Goal: Task Accomplishment & Management: Complete application form

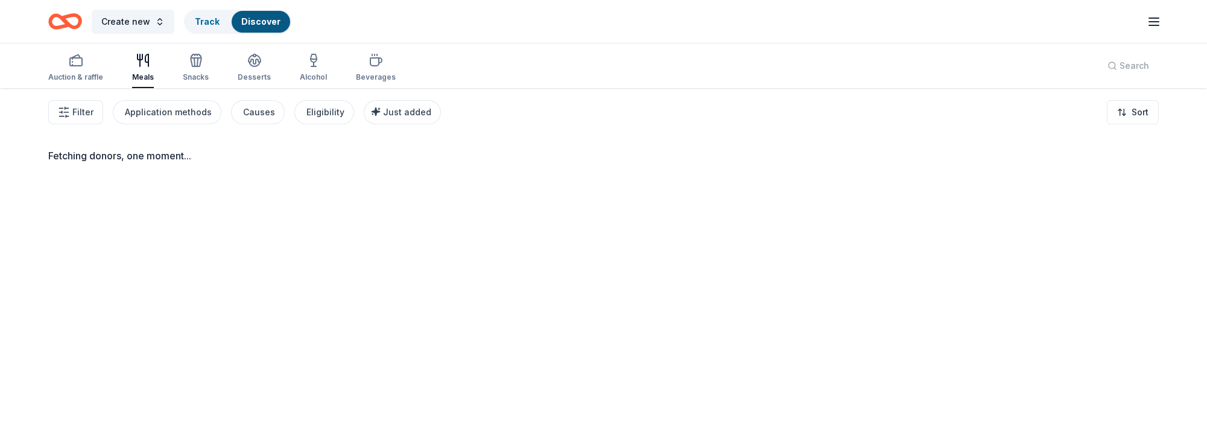
scroll to position [87, 0]
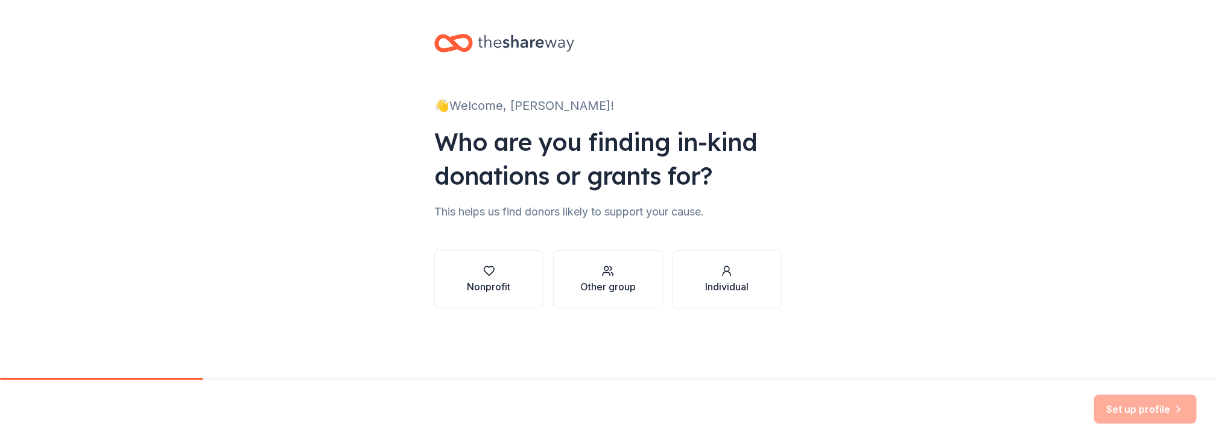
click at [487, 288] on div "Nonprofit" at bounding box center [489, 286] width 43 height 14
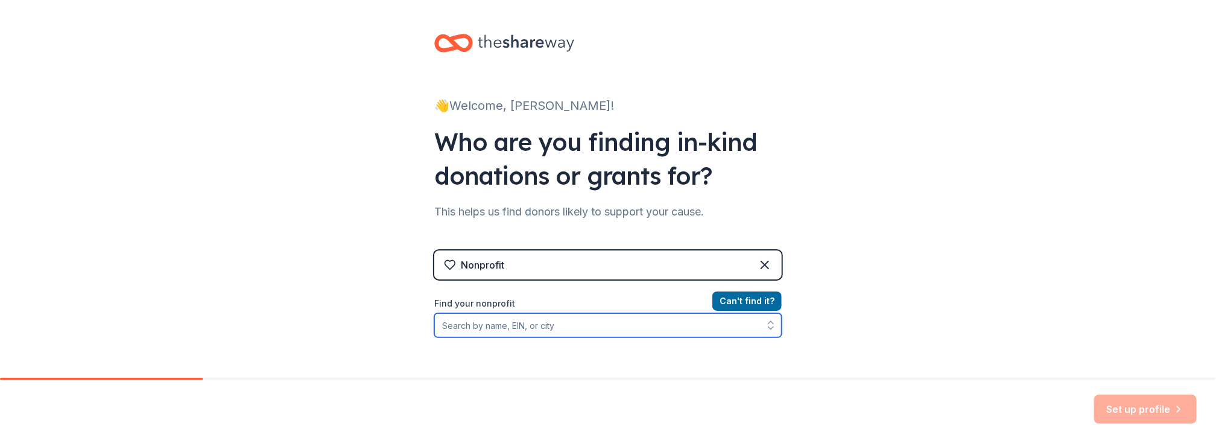
click at [493, 329] on input "Find your nonprofit" at bounding box center [607, 325] width 347 height 24
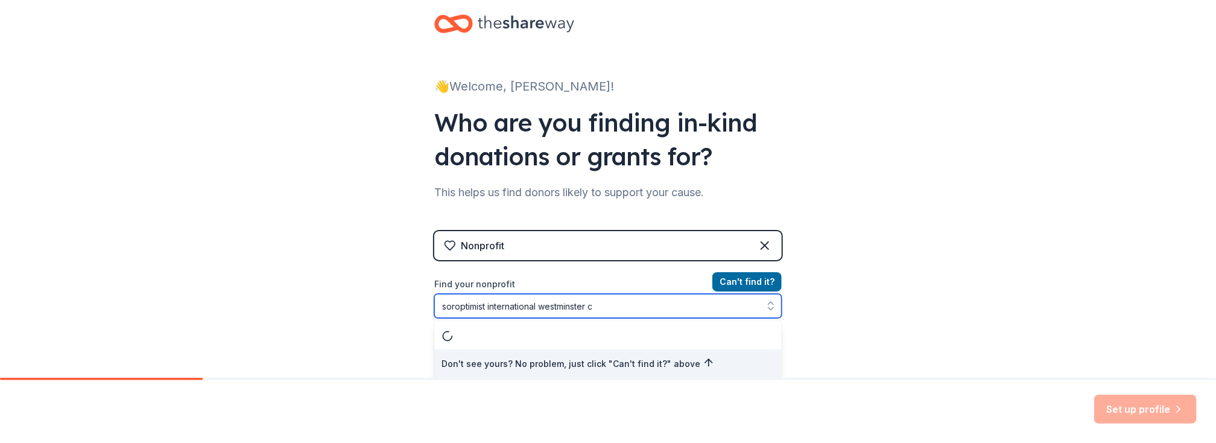
type input "soroptimist international westminster ca"
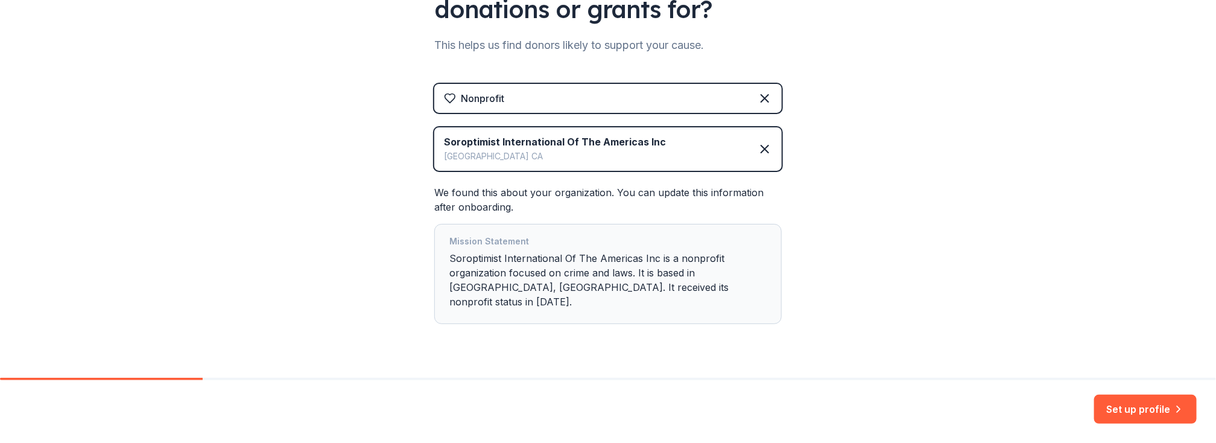
scroll to position [180, 0]
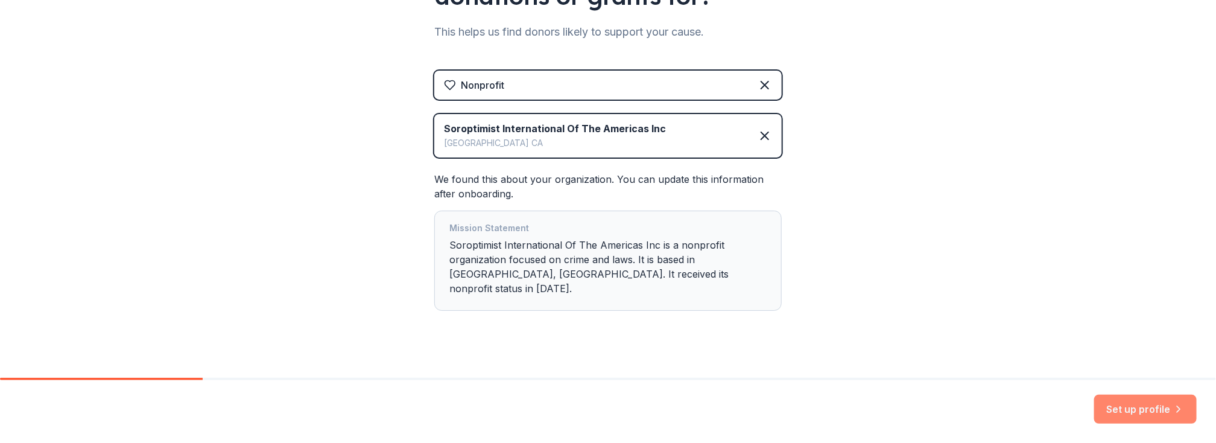
click at [1137, 405] on button "Set up profile" at bounding box center [1145, 409] width 103 height 29
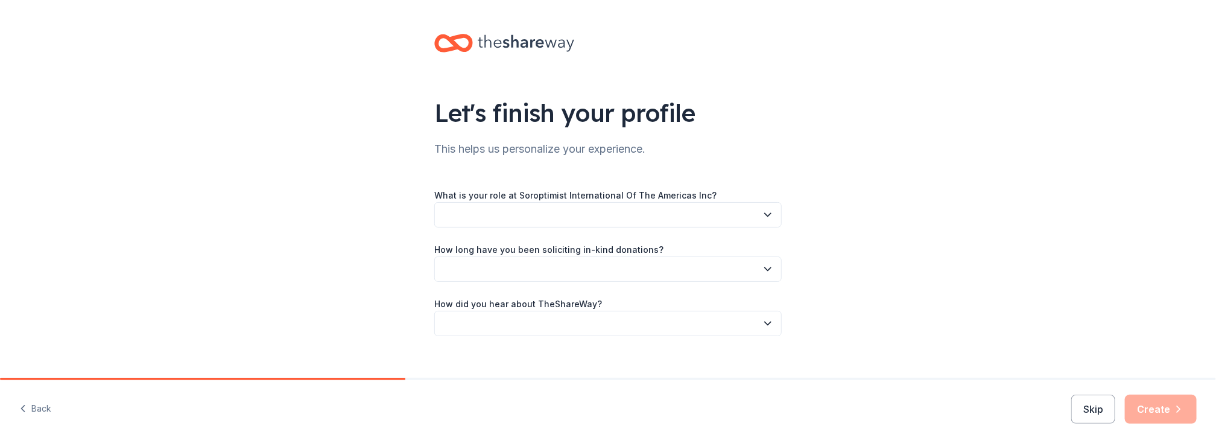
click at [764, 217] on icon "button" at bounding box center [768, 215] width 12 height 12
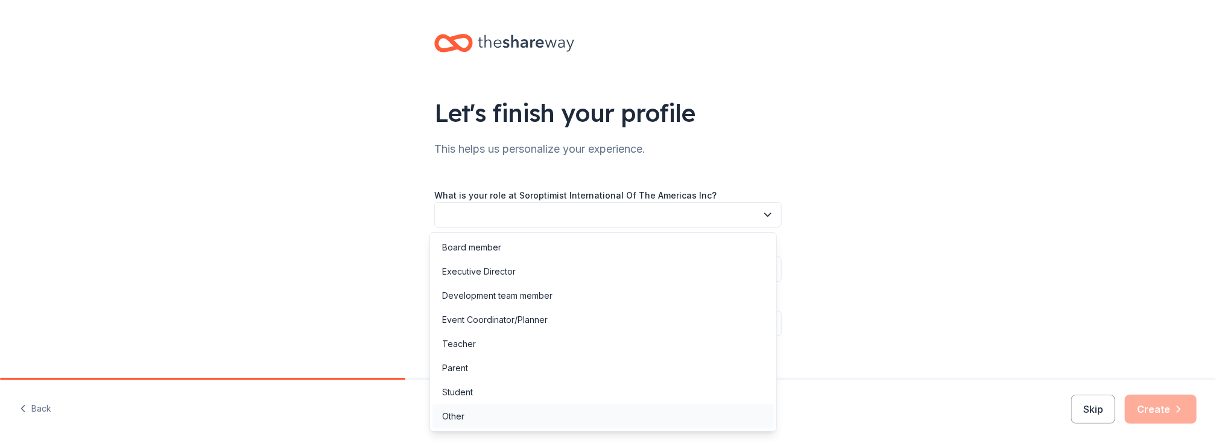
click at [617, 416] on div "Other" at bounding box center [603, 416] width 341 height 24
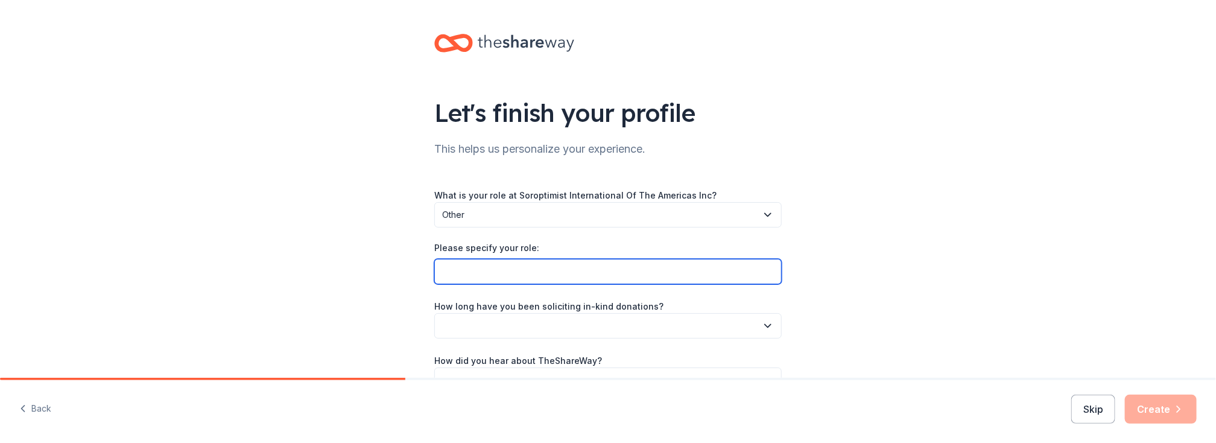
click at [678, 278] on input "Please specify your role:" at bounding box center [607, 271] width 347 height 25
type input "membership director"
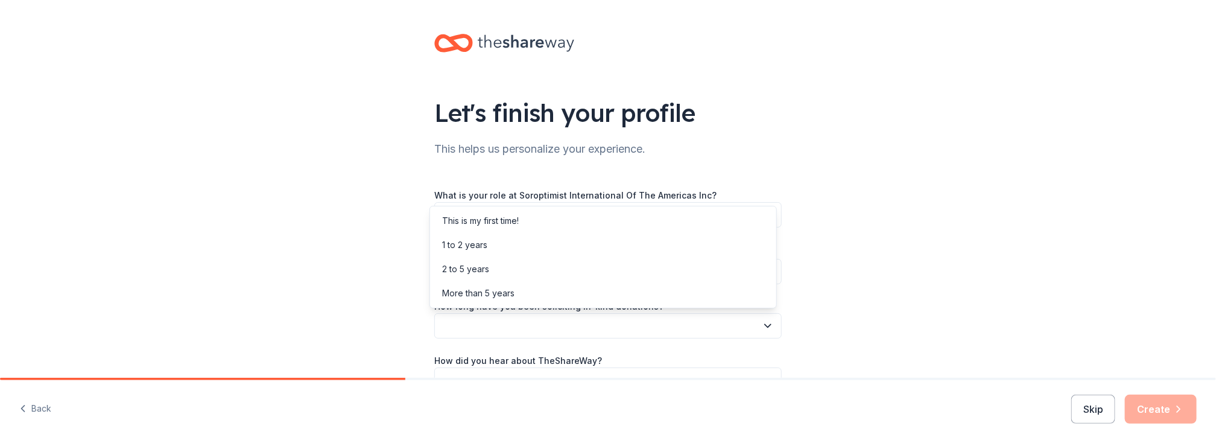
click at [598, 320] on button "button" at bounding box center [607, 325] width 347 height 25
click at [480, 242] on div "1 to 2 years" at bounding box center [464, 245] width 45 height 14
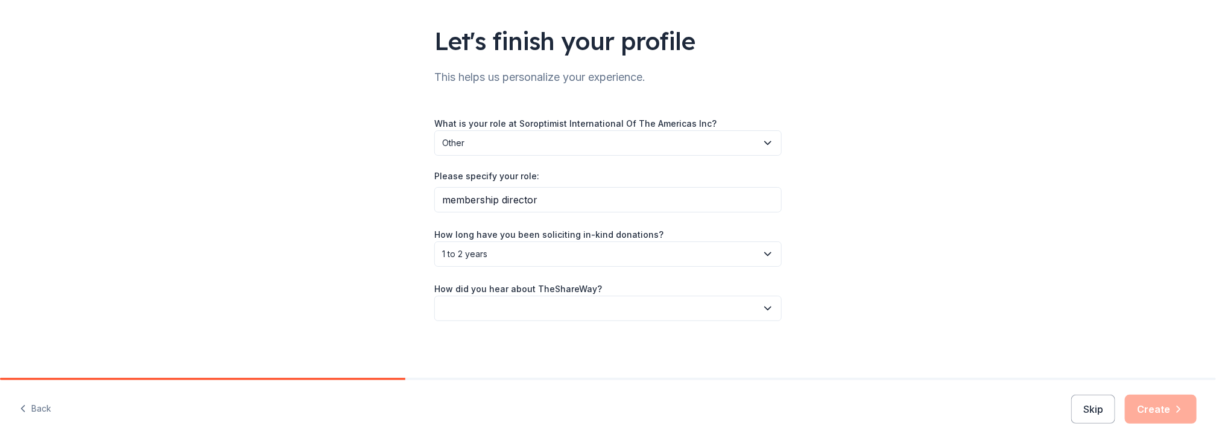
scroll to position [72, 0]
click at [557, 299] on button "button" at bounding box center [607, 307] width 347 height 25
click at [515, 205] on div "Online search" at bounding box center [603, 203] width 341 height 24
click at [1169, 414] on button "Create" at bounding box center [1161, 409] width 72 height 29
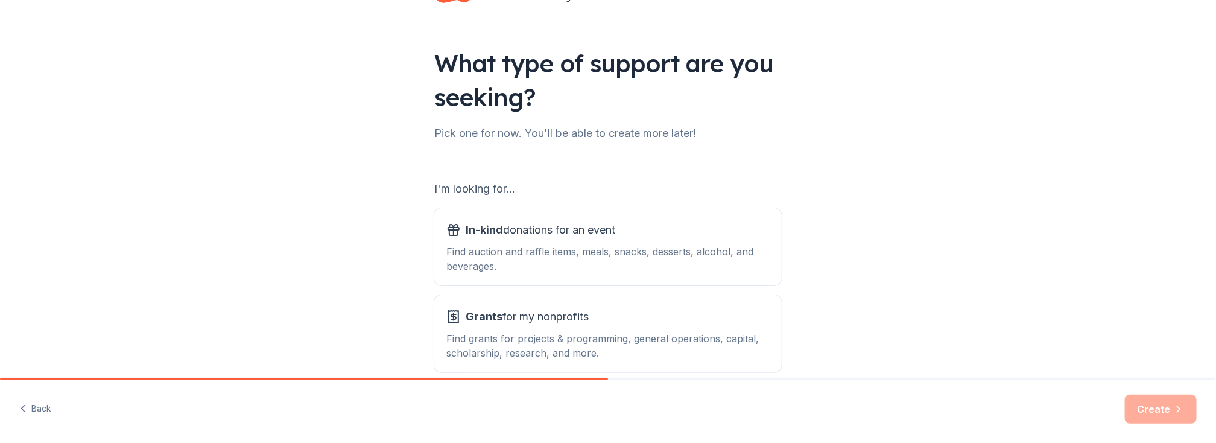
scroll to position [109, 0]
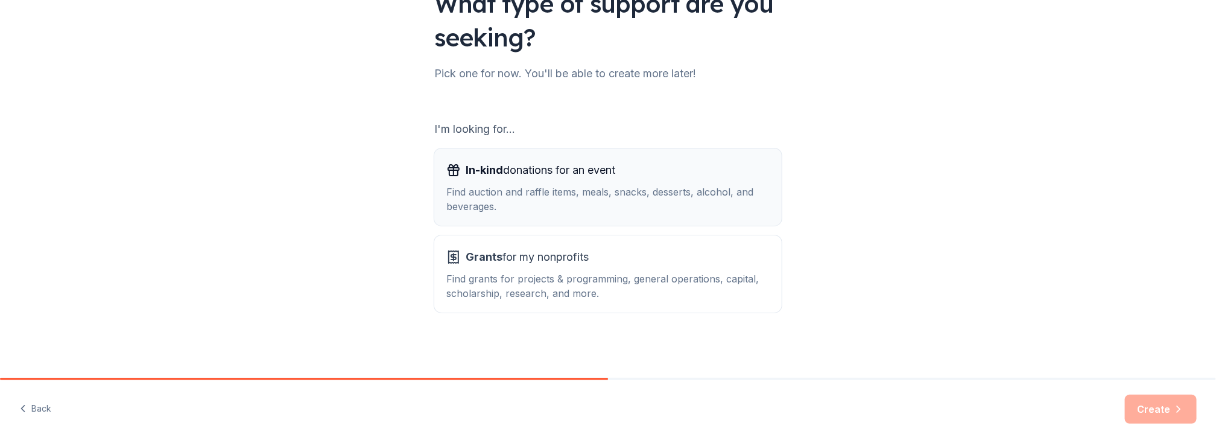
click at [528, 168] on span "In-kind donations for an event" at bounding box center [541, 169] width 150 height 19
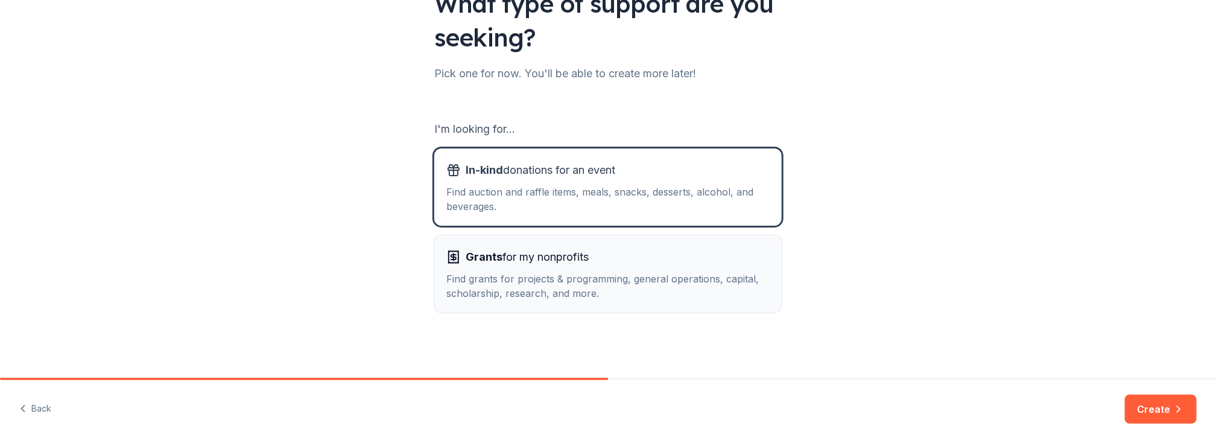
click at [534, 238] on button "Grants for my nonprofits Find grants for projects & programming, general operat…" at bounding box center [607, 273] width 347 height 77
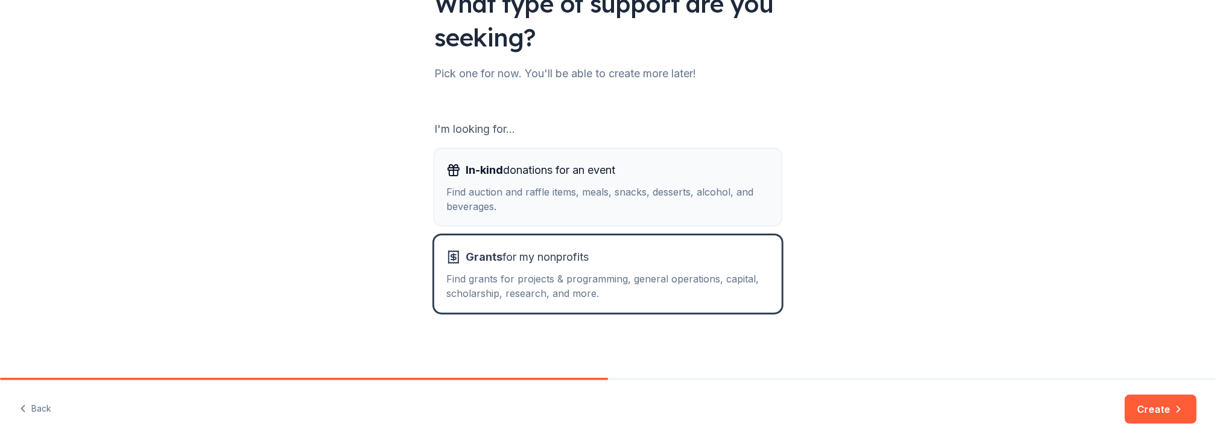
click at [548, 180] on div "In-kind donations for an event Find auction and raffle items, meals, snacks, de…" at bounding box center [607, 186] width 323 height 53
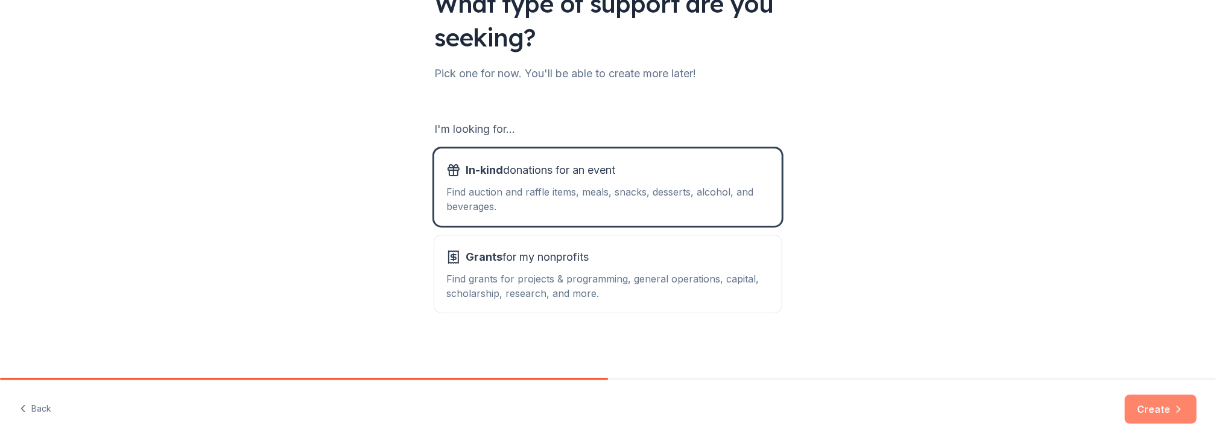
click at [1152, 406] on button "Create" at bounding box center [1161, 409] width 72 height 29
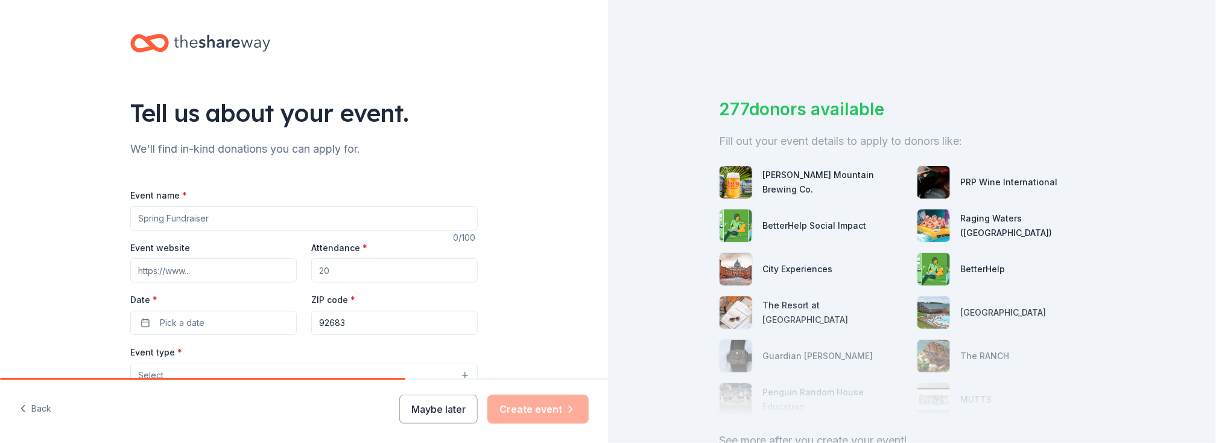
click at [208, 220] on input "Event name *" at bounding box center [303, 218] width 347 height 24
type input "Annual Holiday Auction"
click at [342, 273] on input "Attendance *" at bounding box center [394, 270] width 167 height 24
type input "120"
click at [241, 317] on button "Pick a date" at bounding box center [213, 323] width 167 height 24
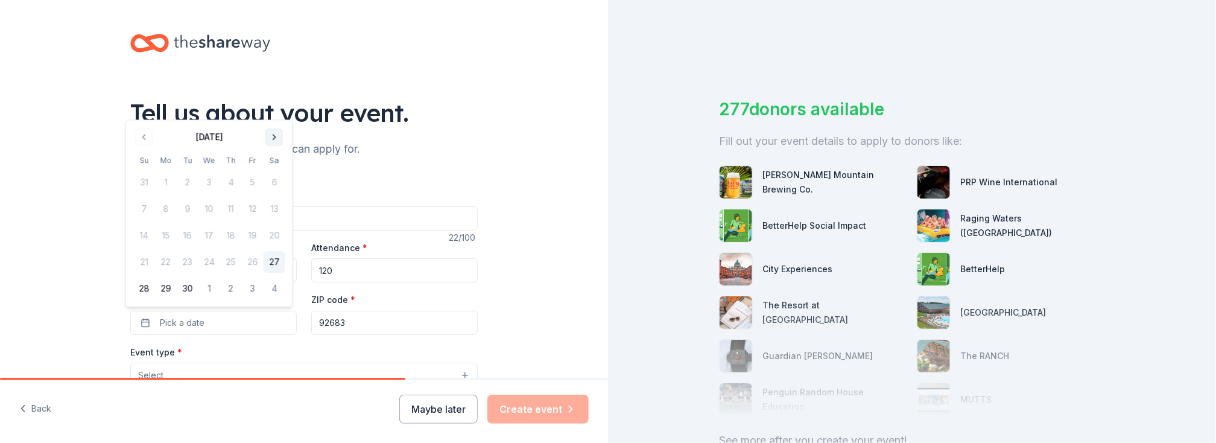
click at [273, 138] on button "Go to next month" at bounding box center [274, 137] width 17 height 17
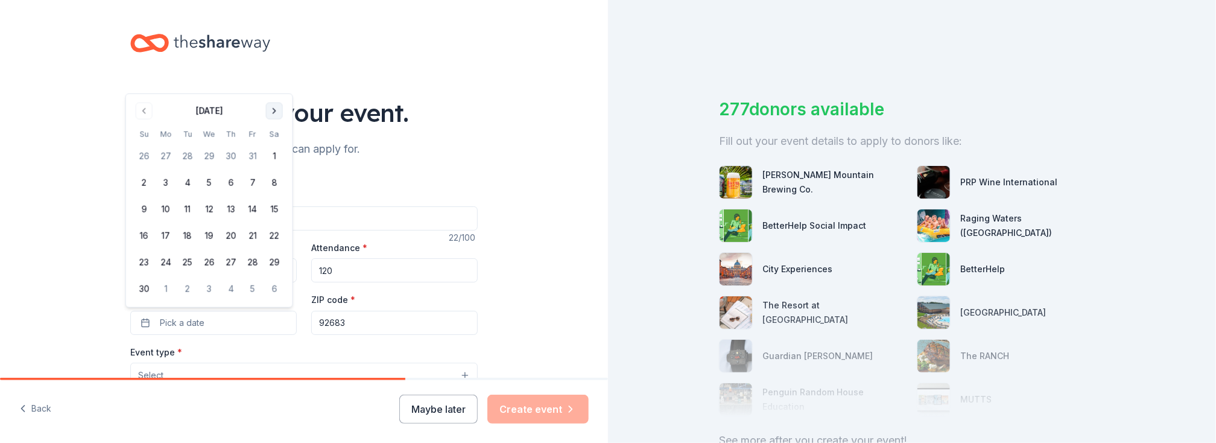
click at [273, 110] on button "Go to next month" at bounding box center [274, 111] width 17 height 17
click at [253, 178] on button "5" at bounding box center [253, 182] width 22 height 22
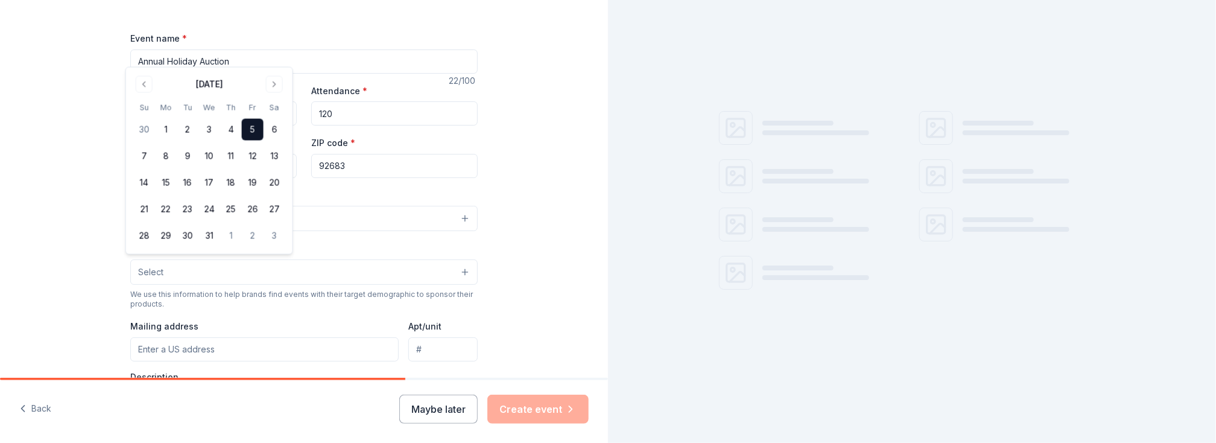
scroll to position [181, 0]
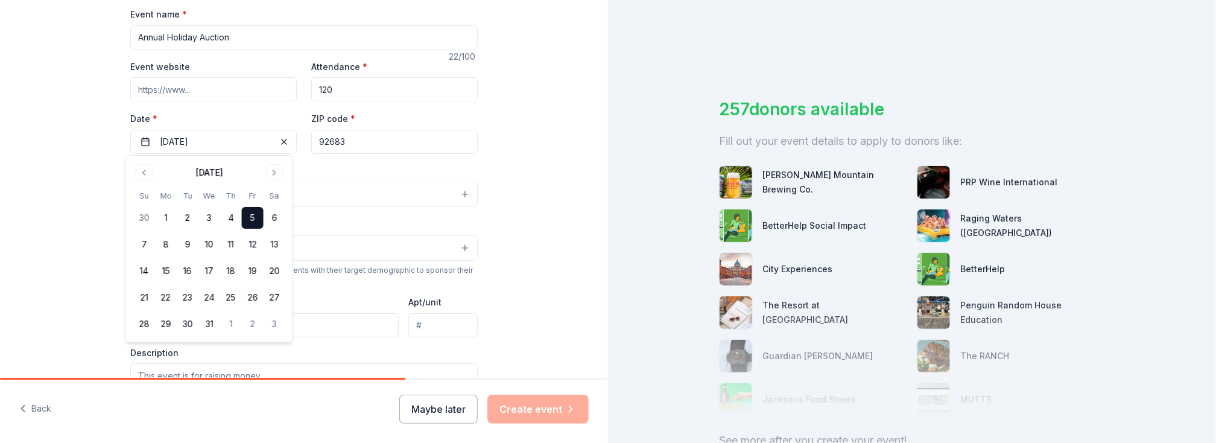
click at [259, 220] on button "5" at bounding box center [253, 218] width 22 height 22
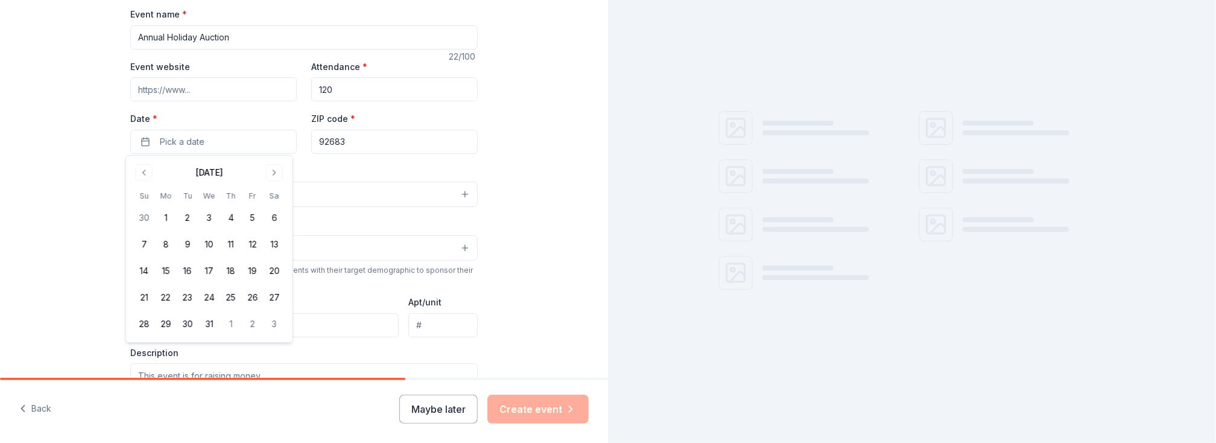
click at [566, 264] on div "Tell us about your event. We'll find in-kind donations you can apply for. Event…" at bounding box center [304, 220] width 608 height 803
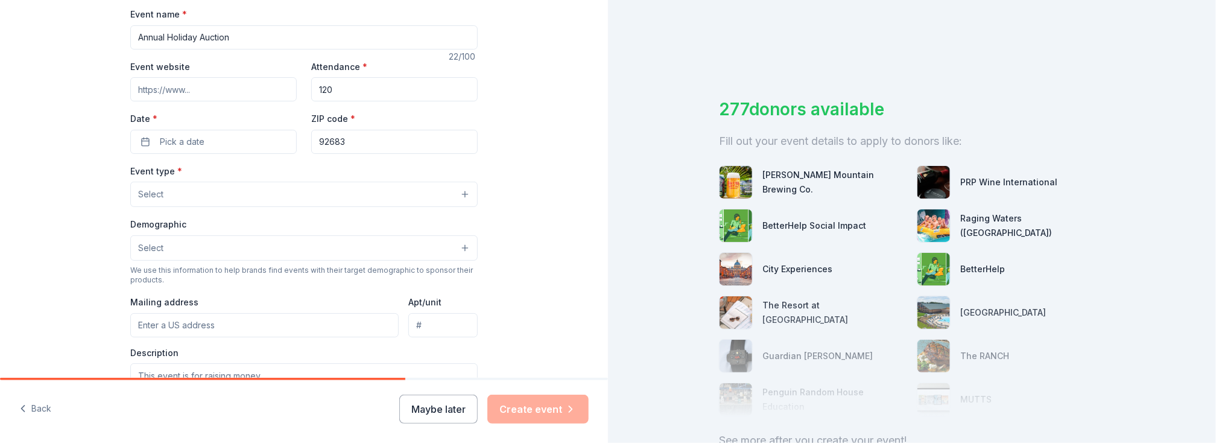
click at [246, 193] on button "Select" at bounding box center [303, 194] width 347 height 25
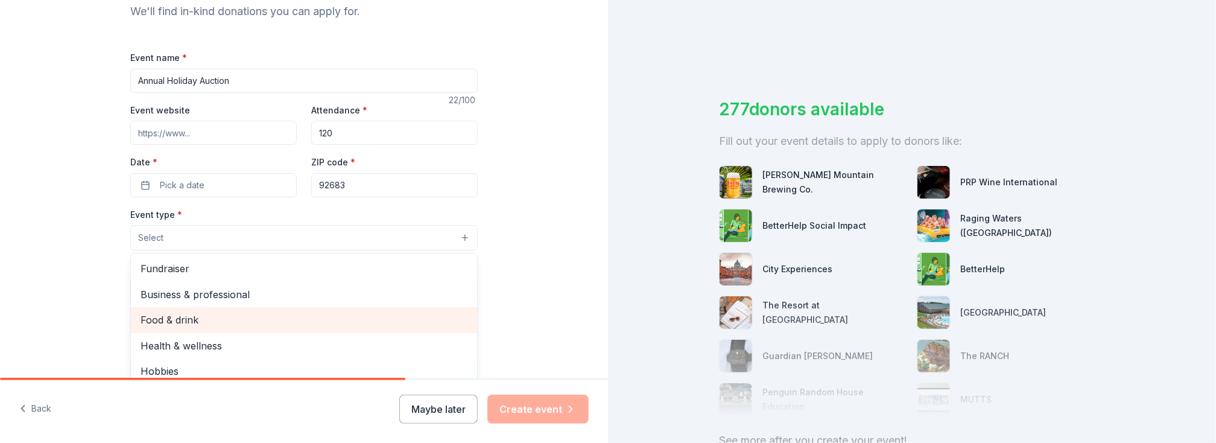
scroll to position [121, 0]
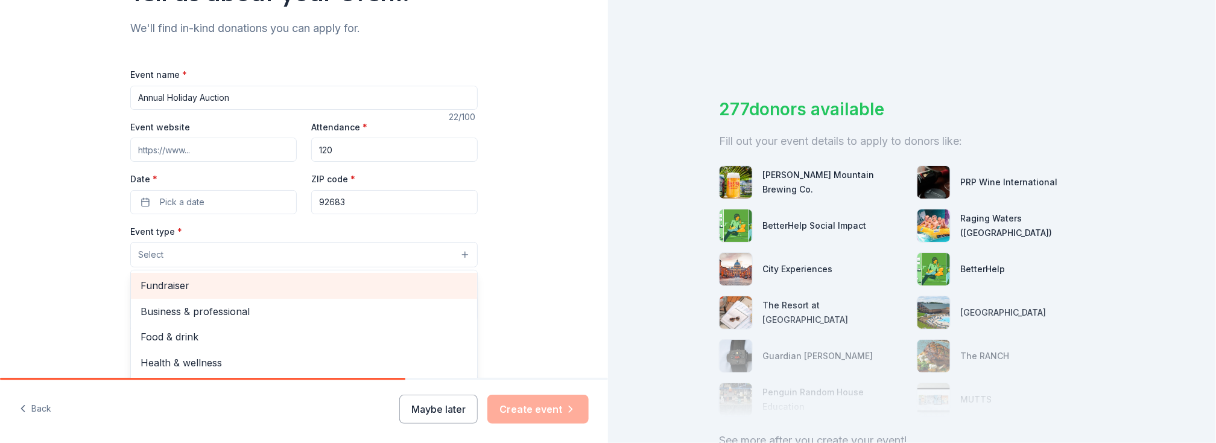
click at [222, 282] on span "Fundraiser" at bounding box center [304, 286] width 327 height 16
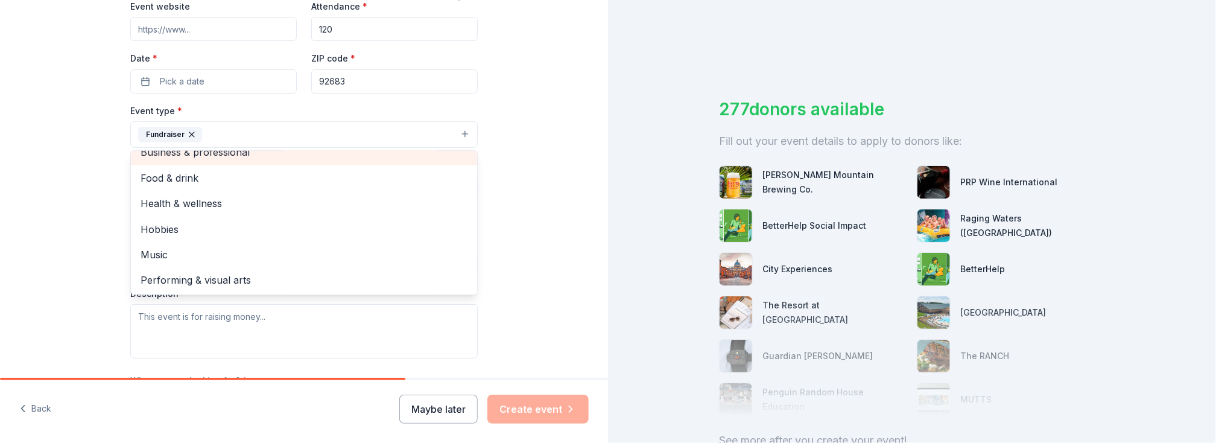
scroll to position [2, 0]
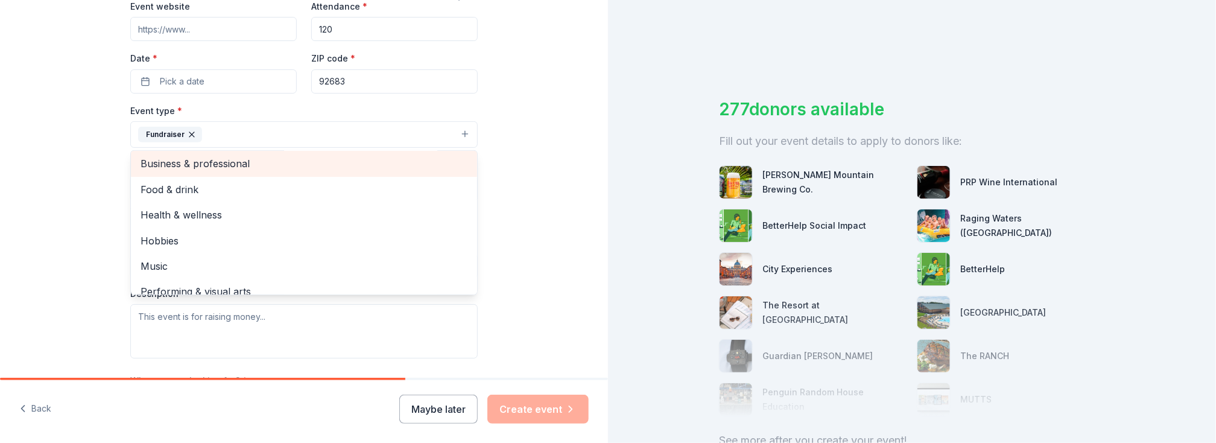
click at [214, 151] on div "Business & professional" at bounding box center [304, 163] width 346 height 25
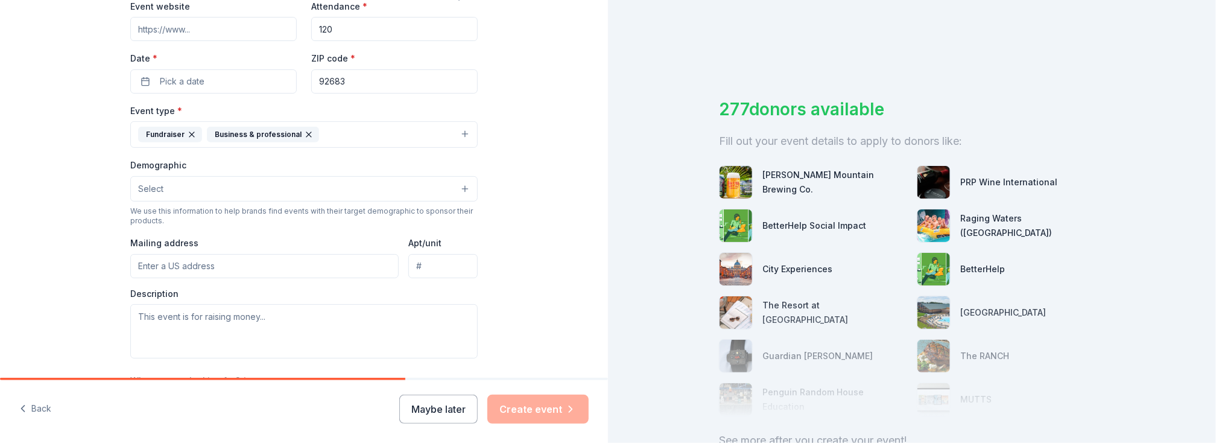
click at [306, 133] on icon "button" at bounding box center [308, 134] width 5 height 5
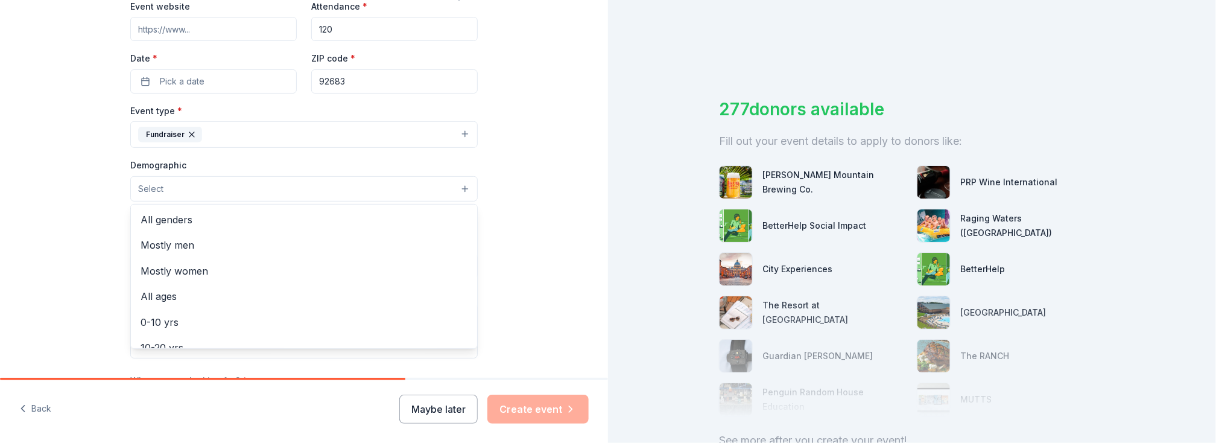
click at [286, 190] on button "Select" at bounding box center [303, 188] width 347 height 25
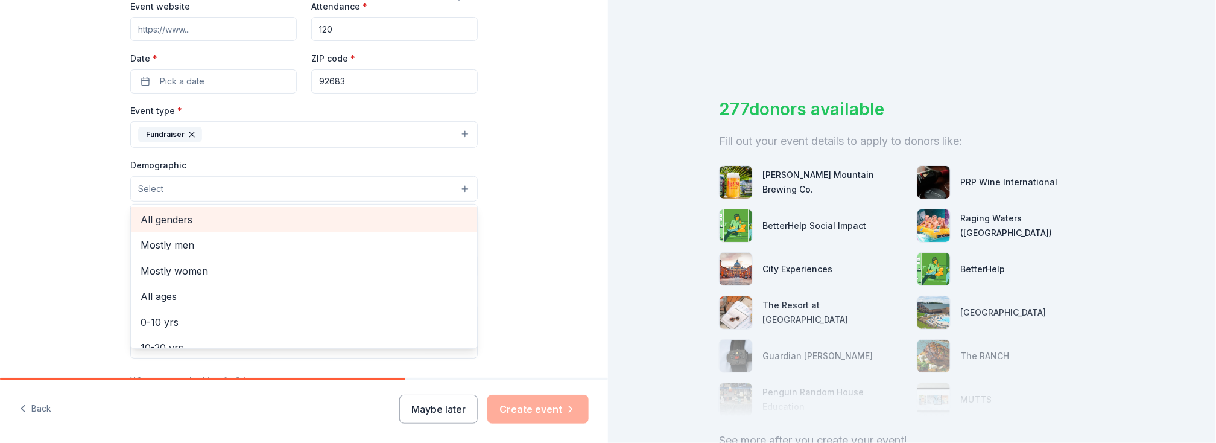
click at [241, 216] on span "All genders" at bounding box center [304, 220] width 327 height 16
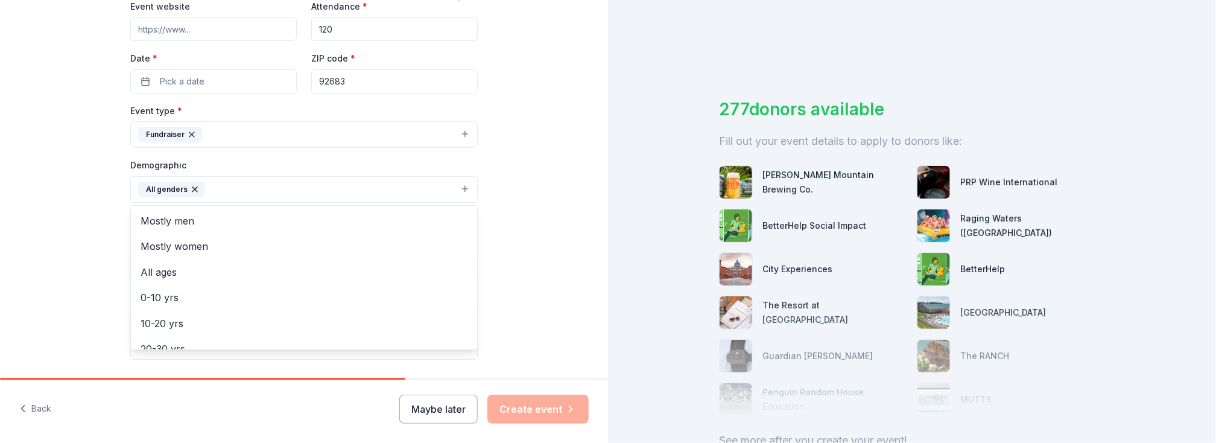
drag, startPoint x: 580, startPoint y: 276, endPoint x: 569, endPoint y: 276, distance: 10.9
click at [580, 276] on div "Tell us about your event. We'll find in-kind donations you can apply for. Event…" at bounding box center [304, 161] width 608 height 805
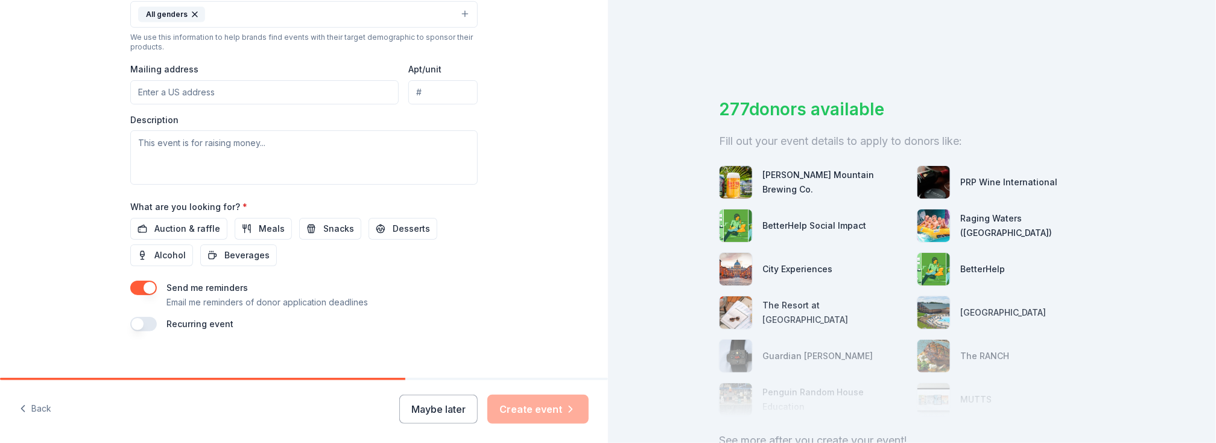
scroll to position [422, 0]
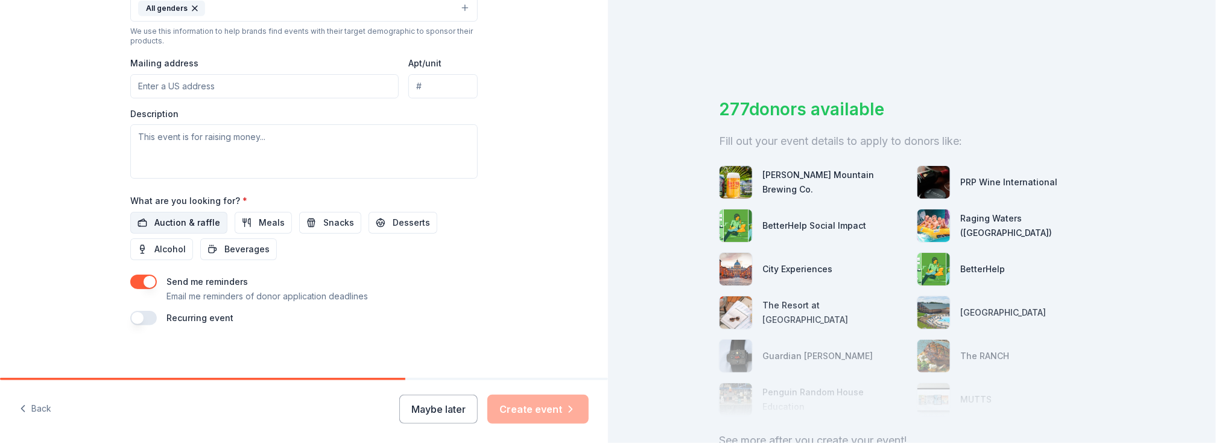
click at [195, 218] on span "Auction & raffle" at bounding box center [187, 222] width 66 height 14
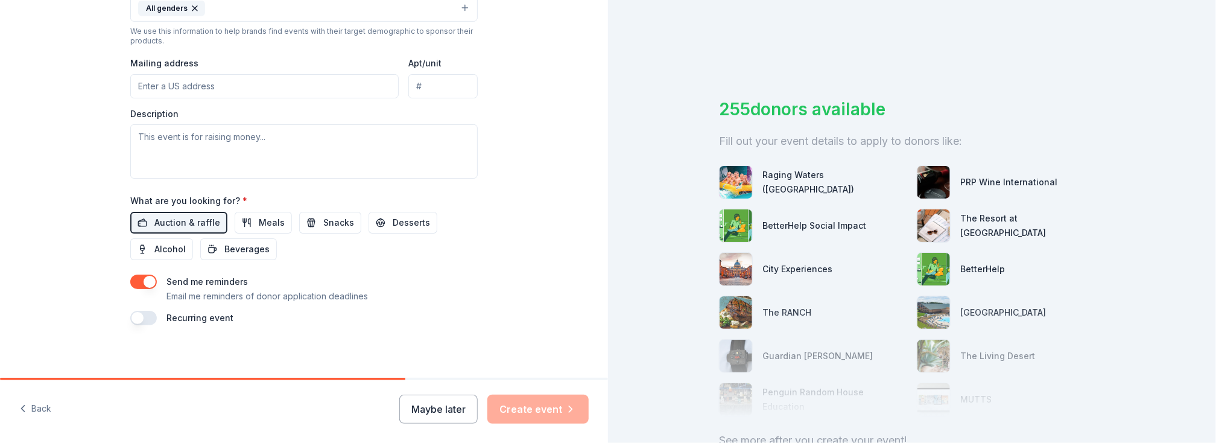
click at [525, 406] on div "Maybe later Create event" at bounding box center [493, 409] width 189 height 29
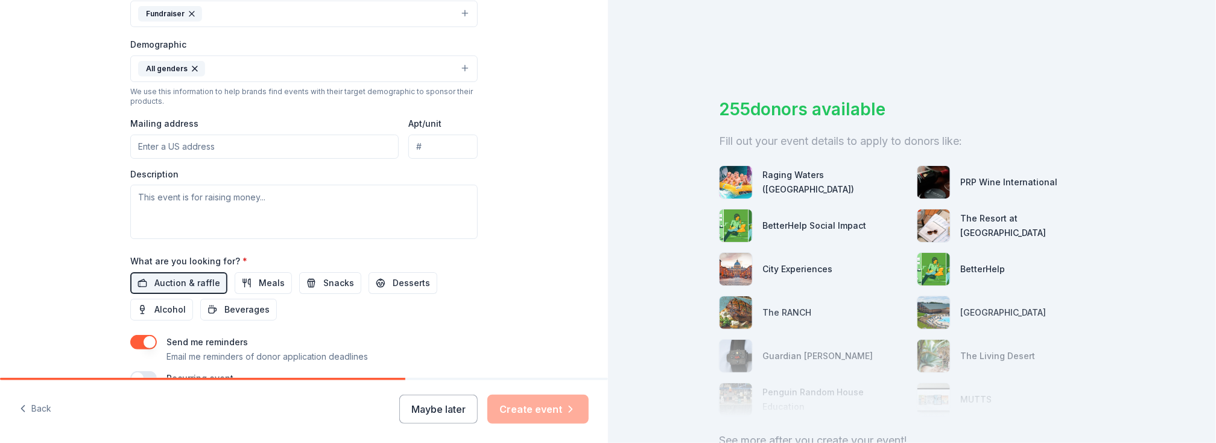
scroll to position [302, 0]
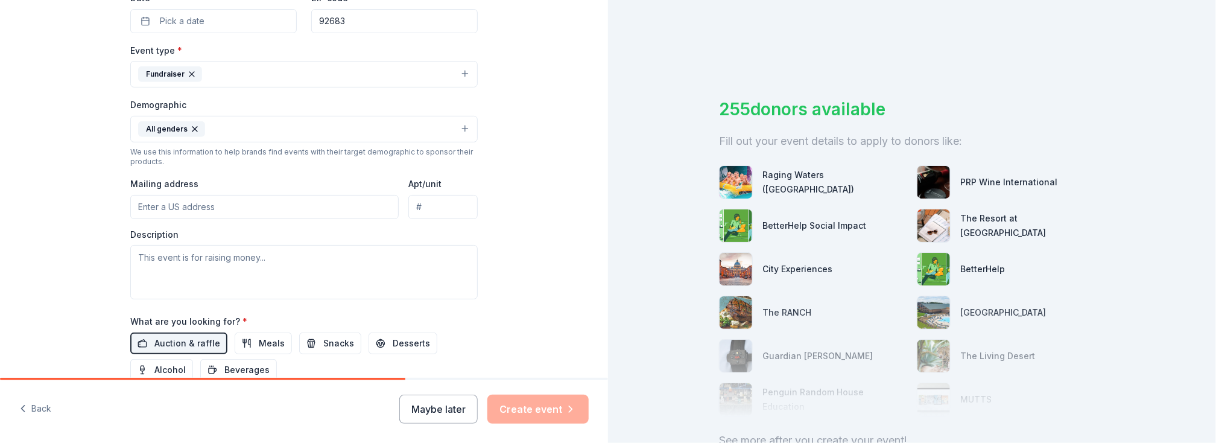
click at [270, 208] on input "Mailing address" at bounding box center [264, 207] width 268 height 24
type input "P.O Box 532 Westminster Ca 92683"
click at [280, 255] on textarea at bounding box center [303, 272] width 347 height 54
paste textarea "The mission is to provide women and girls with access to the education and trai…"
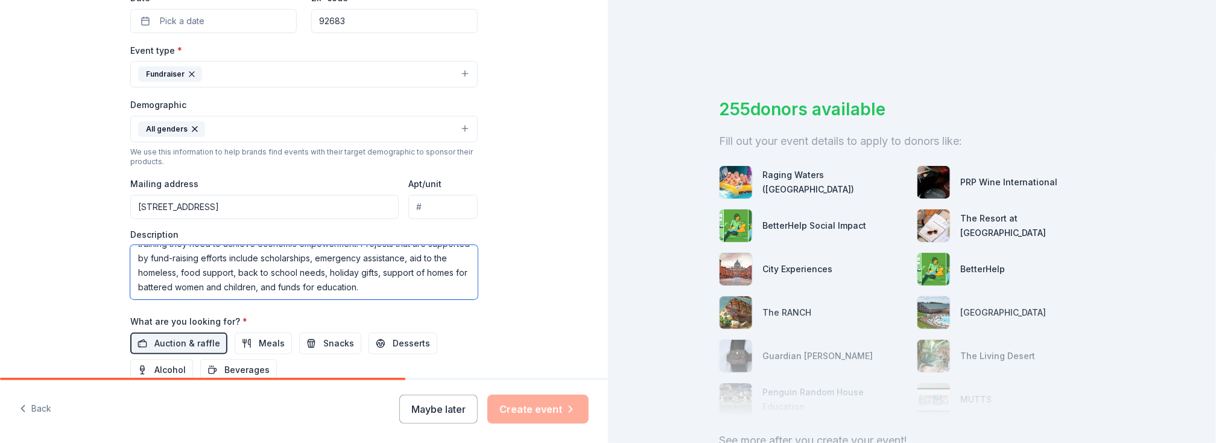
scroll to position [0, 0]
drag, startPoint x: 147, startPoint y: 252, endPoint x: 107, endPoint y: 252, distance: 39.8
click at [111, 252] on div "Tell us about your event. We'll find in-kind donations you can apply for. Event…" at bounding box center [304, 100] width 386 height 805
click at [293, 255] on textarea "Fund raiser is to help with our mission is to provide women and girls with acce…" at bounding box center [303, 272] width 347 height 54
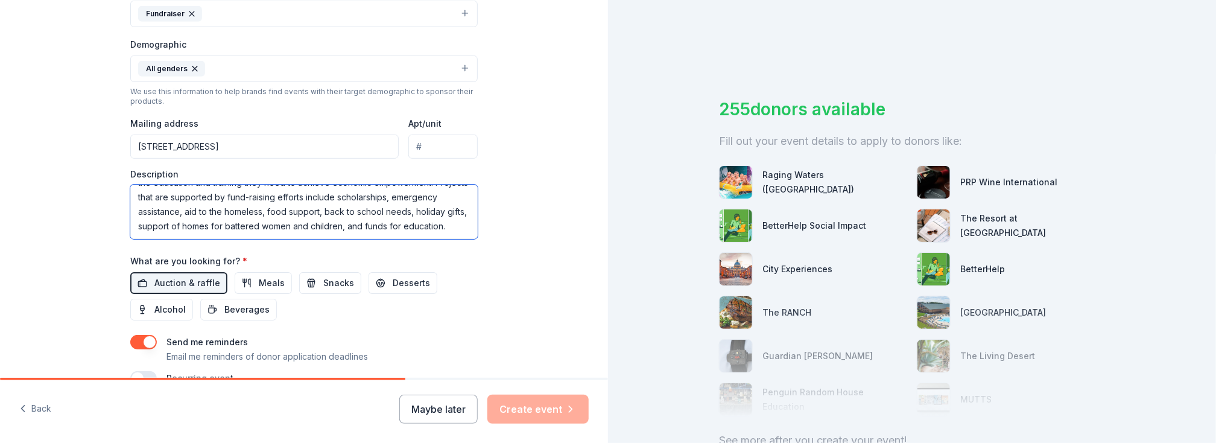
scroll to position [422, 0]
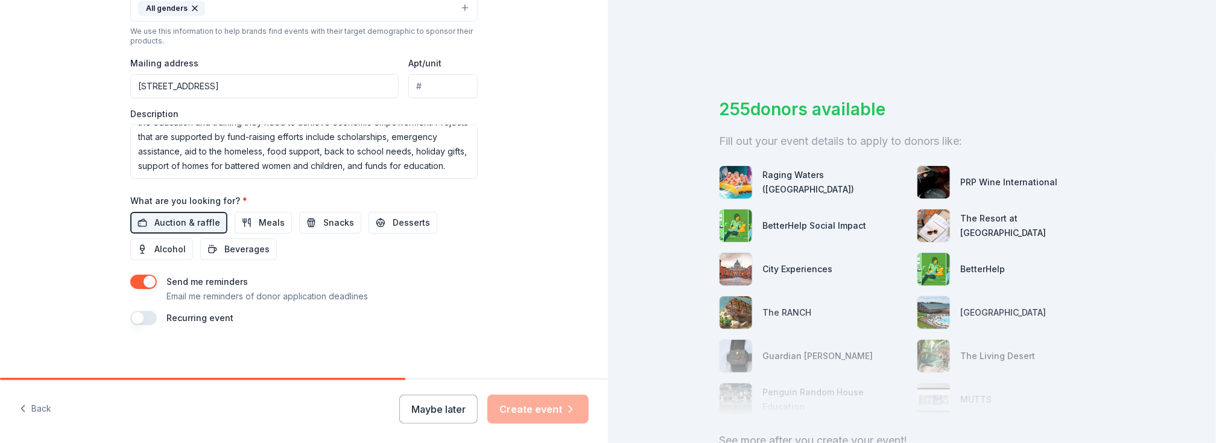
click at [541, 405] on div "Maybe later Create event" at bounding box center [493, 409] width 189 height 29
click at [132, 313] on button "button" at bounding box center [143, 318] width 27 height 14
click at [229, 355] on button "September 2026" at bounding box center [198, 354] width 62 height 24
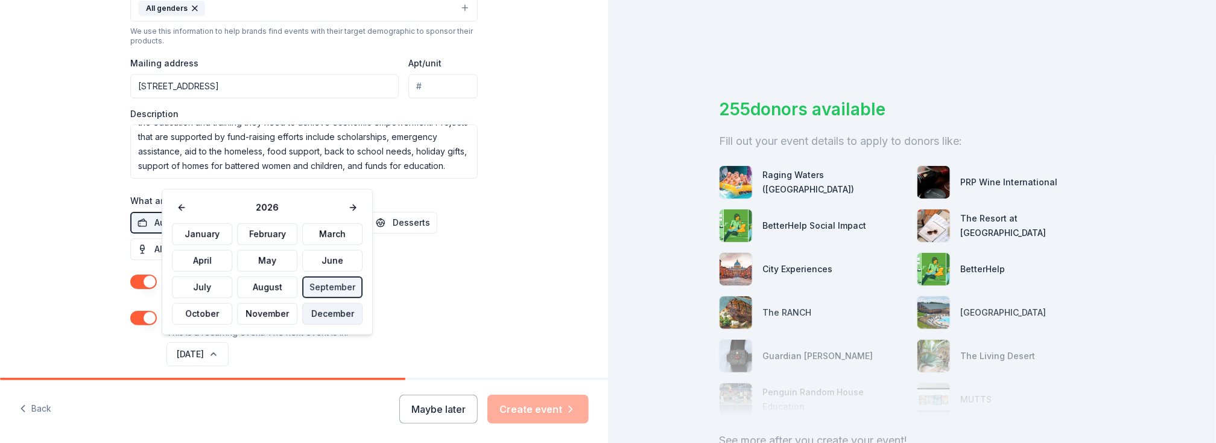
click at [316, 311] on button "December" at bounding box center [332, 314] width 60 height 22
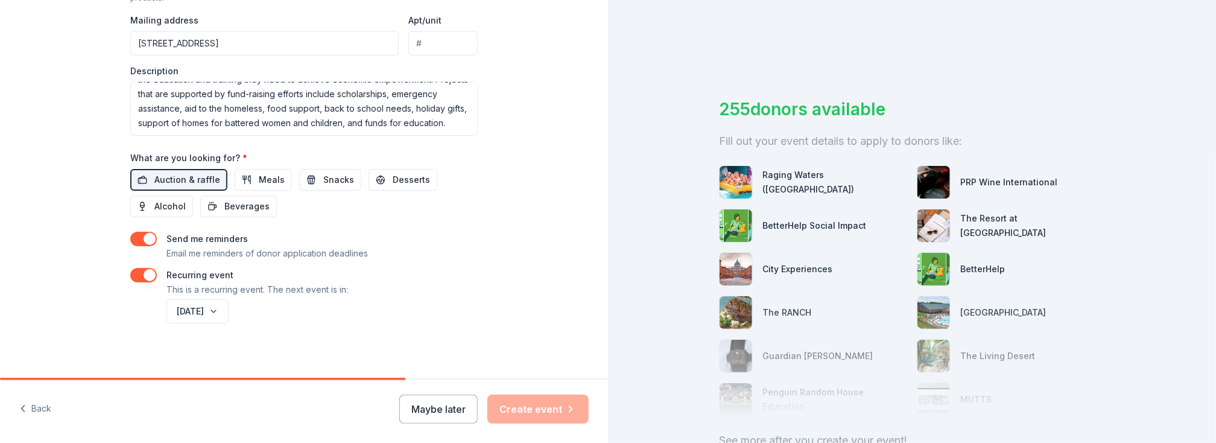
scroll to position [465, 0]
click at [535, 415] on div "Maybe later Create event" at bounding box center [493, 409] width 189 height 29
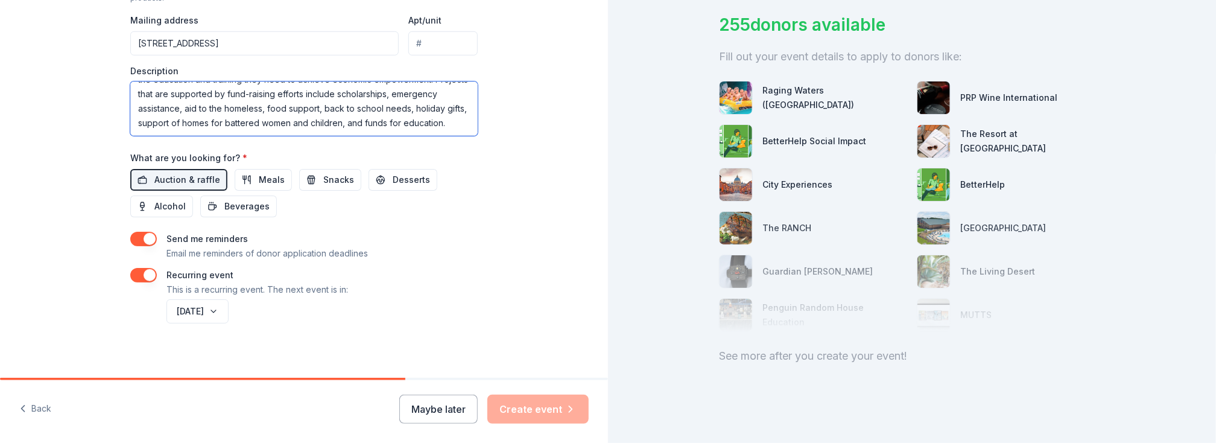
click at [199, 119] on textarea "Fund raiser is to help with our mission to provide women and girls with access …" at bounding box center [303, 108] width 347 height 54
type textarea "Fund raiser is to help with our mission to provide women and girls with access …"
click at [421, 243] on div "Send me reminders Email me reminders of donor application deadlines" at bounding box center [303, 246] width 347 height 29
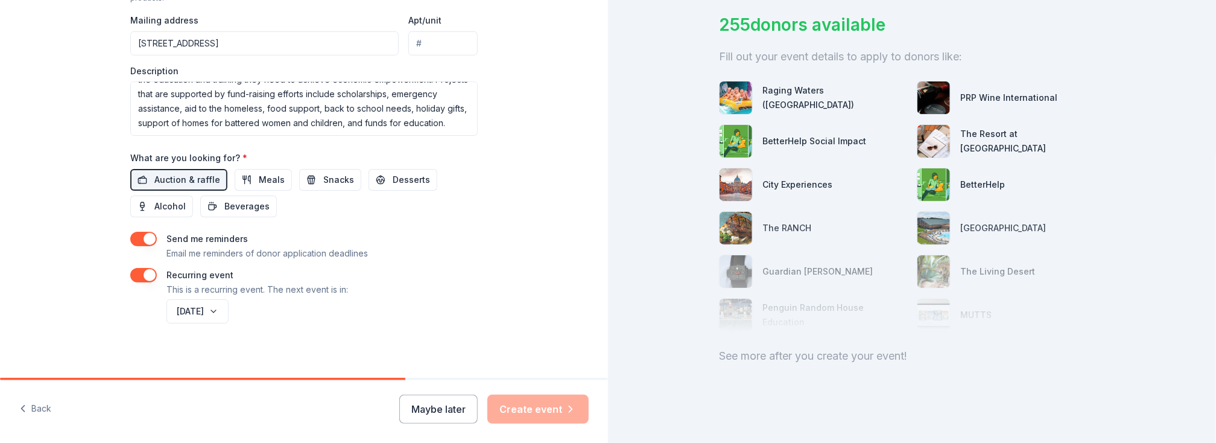
click at [535, 409] on div "Maybe later Create event" at bounding box center [493, 409] width 189 height 29
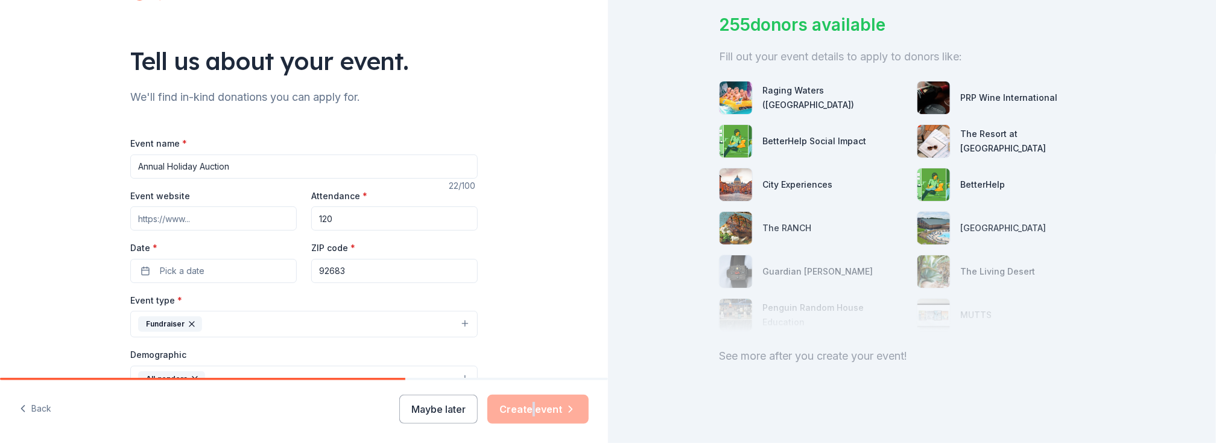
scroll to position [54, 0]
click at [201, 216] on input "Event website" at bounding box center [213, 217] width 167 height 24
type input "www.facebook.com/SoroptimistInternationalOfWestminster/"
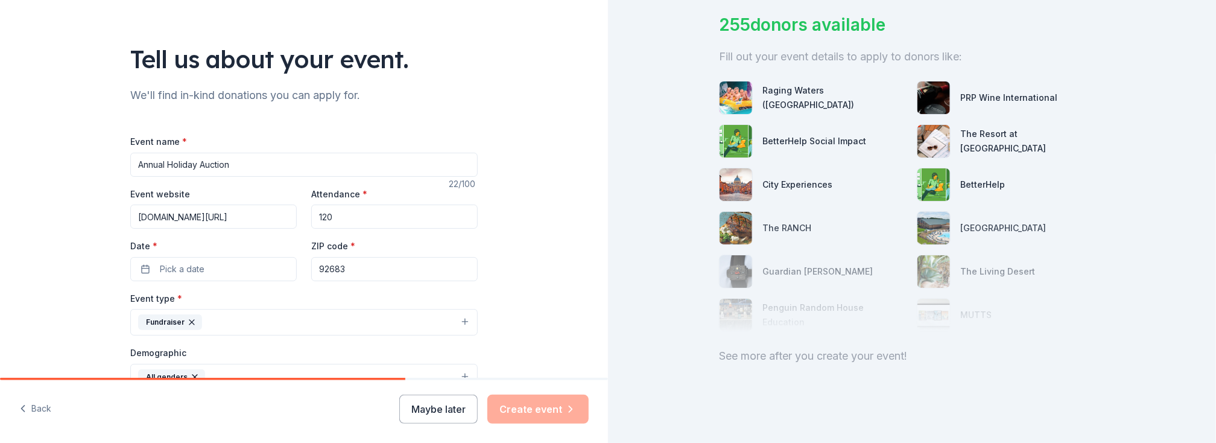
click at [489, 304] on div "Tell us about your event. We'll find in-kind donations you can apply for. Event…" at bounding box center [304, 370] width 386 height 849
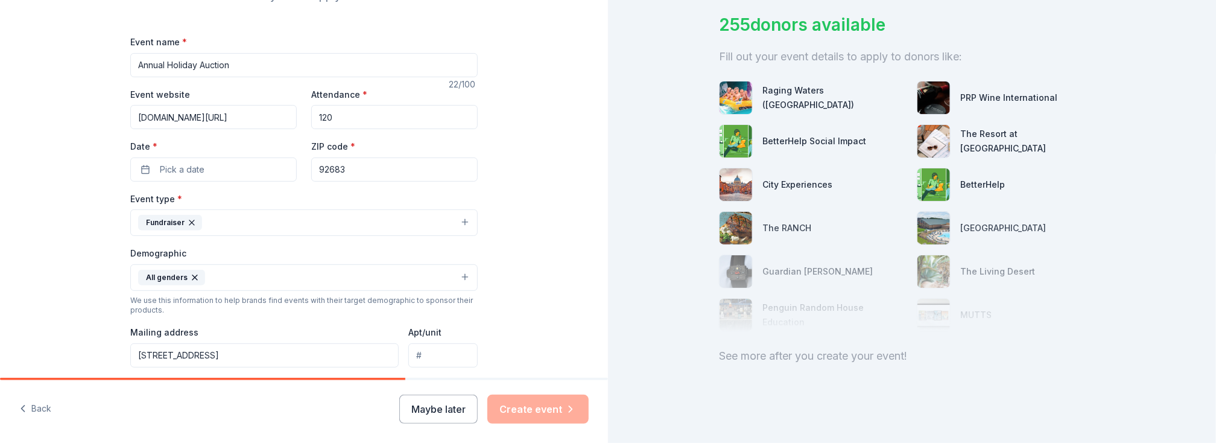
scroll to position [174, 0]
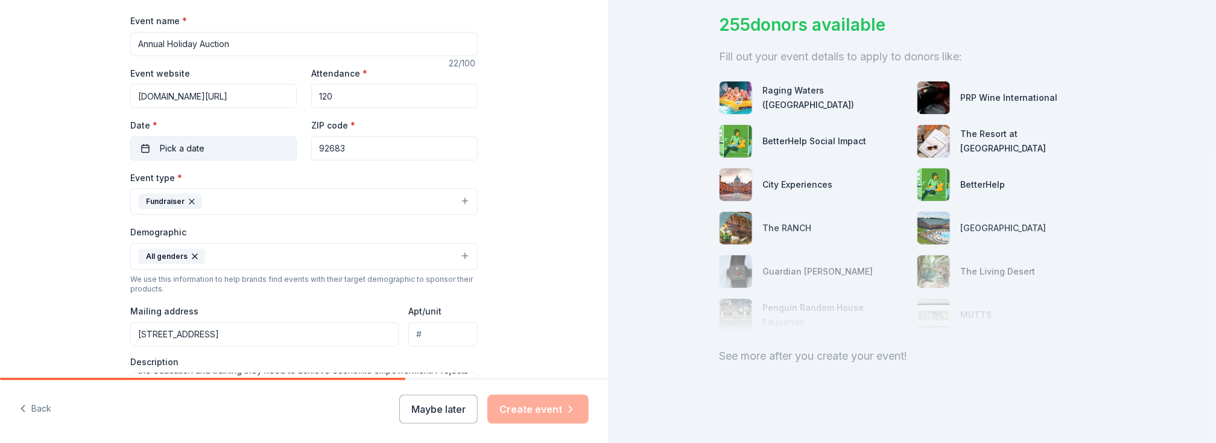
click at [194, 149] on span "Pick a date" at bounding box center [182, 148] width 45 height 14
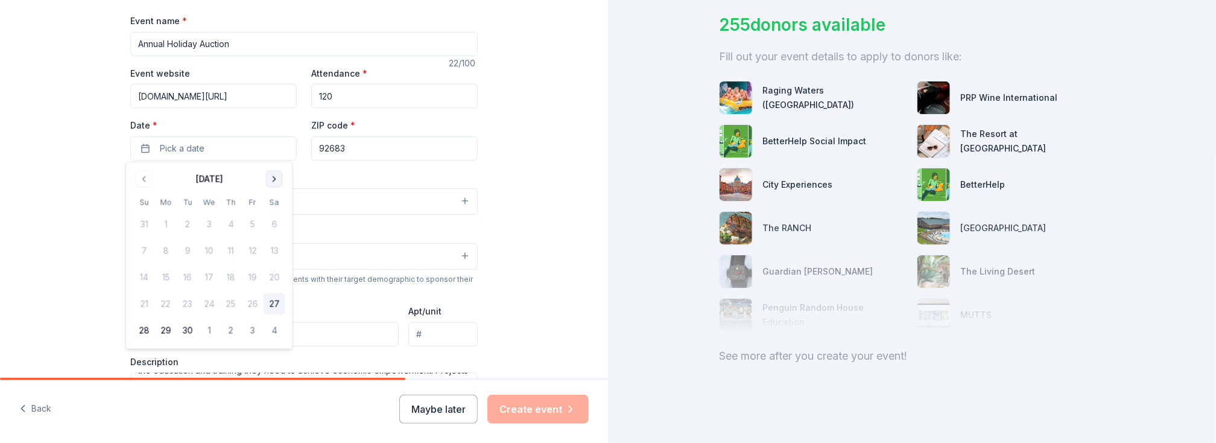
click at [270, 177] on button "Go to next month" at bounding box center [274, 179] width 17 height 17
click at [250, 223] on button "5" at bounding box center [253, 225] width 22 height 22
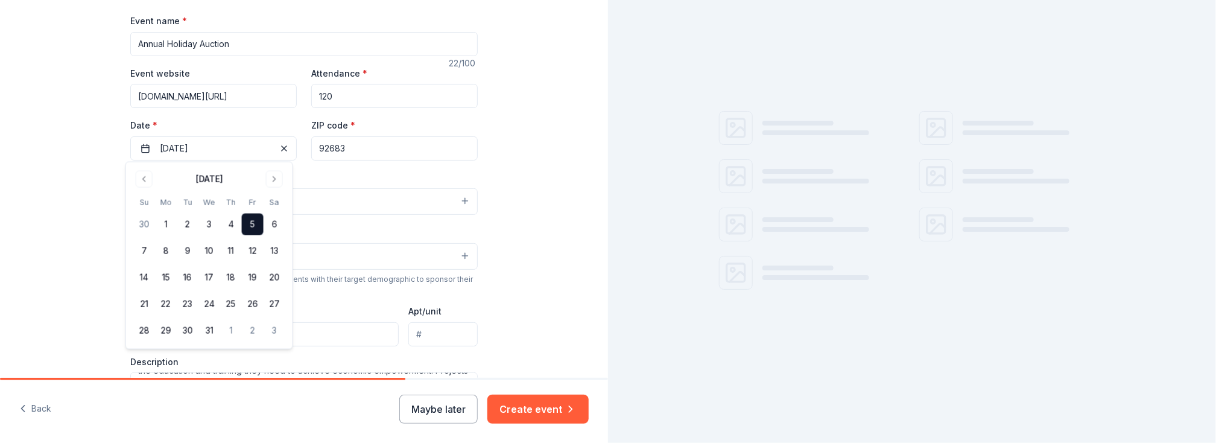
click at [534, 413] on button "Create event" at bounding box center [537, 409] width 101 height 29
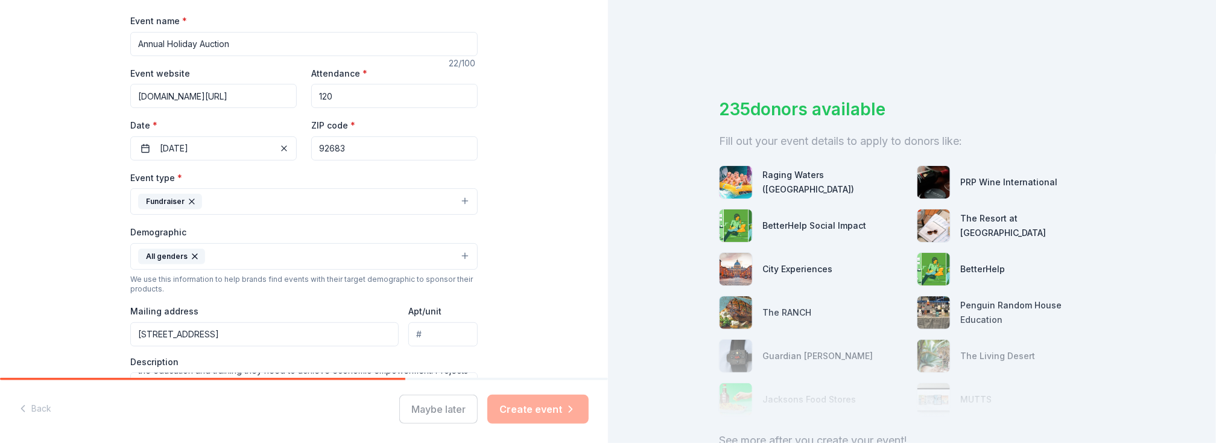
click at [535, 413] on div "Maybe later Create event" at bounding box center [493, 409] width 189 height 29
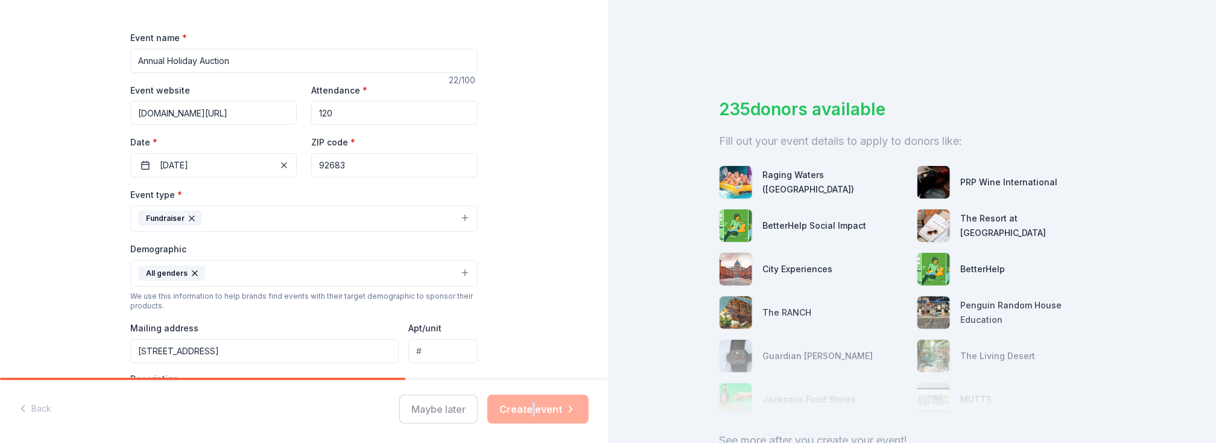
scroll to position [152, 0]
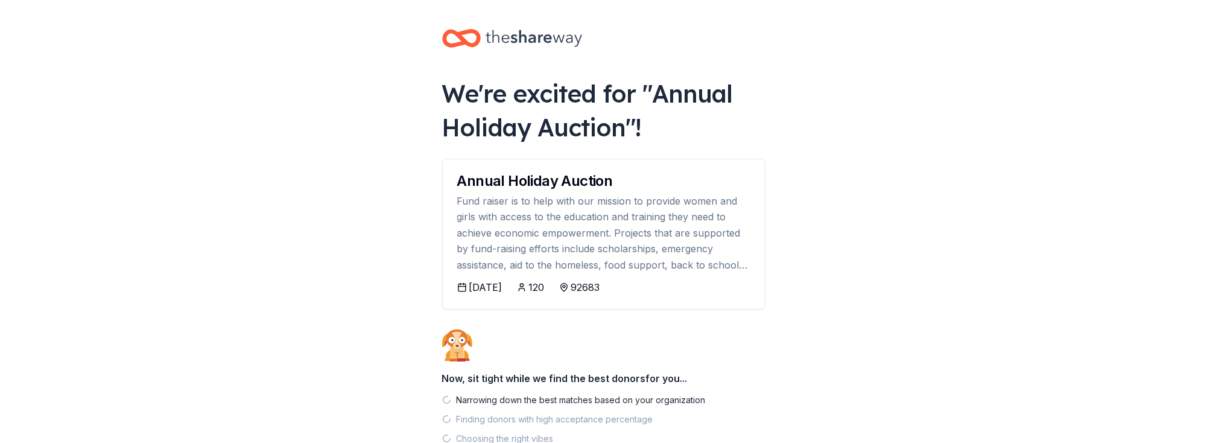
drag, startPoint x: 602, startPoint y: 223, endPoint x: 606, endPoint y: 168, distance: 55.7
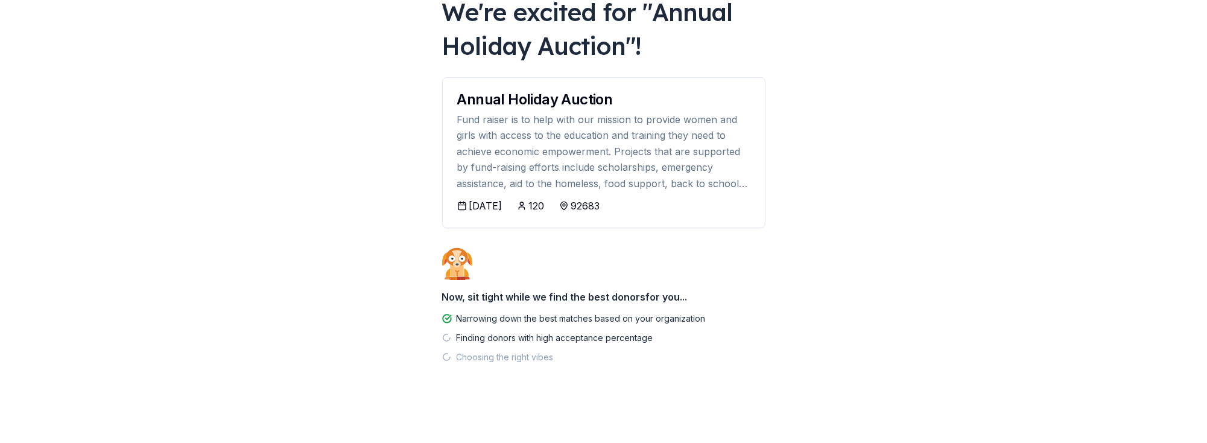
scroll to position [82, 0]
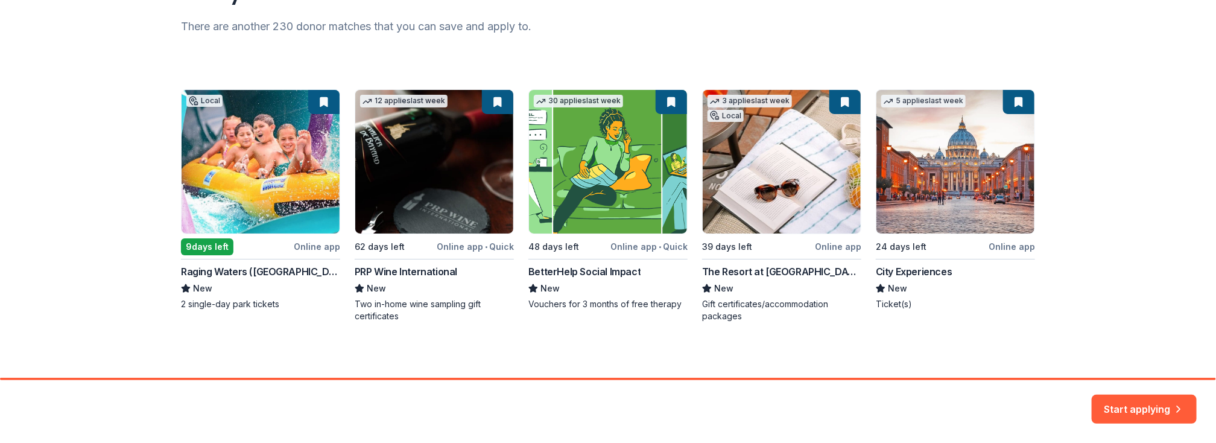
scroll to position [158, 0]
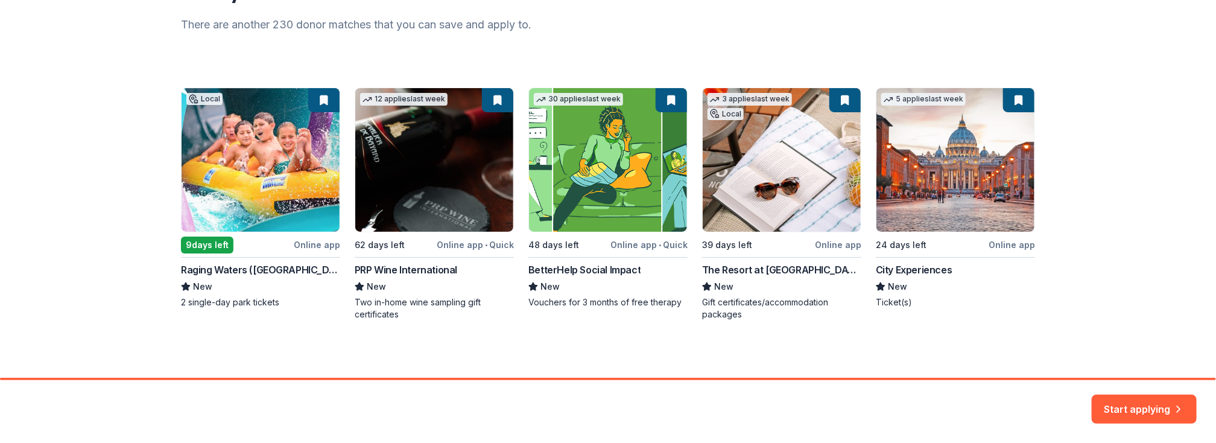
click at [404, 268] on div "Local 9 days left Online app Raging Waters (Los Angeles) New 2 single-day park …" at bounding box center [608, 203] width 854 height 233
click at [1109, 404] on button "Start applying" at bounding box center [1144, 401] width 105 height 29
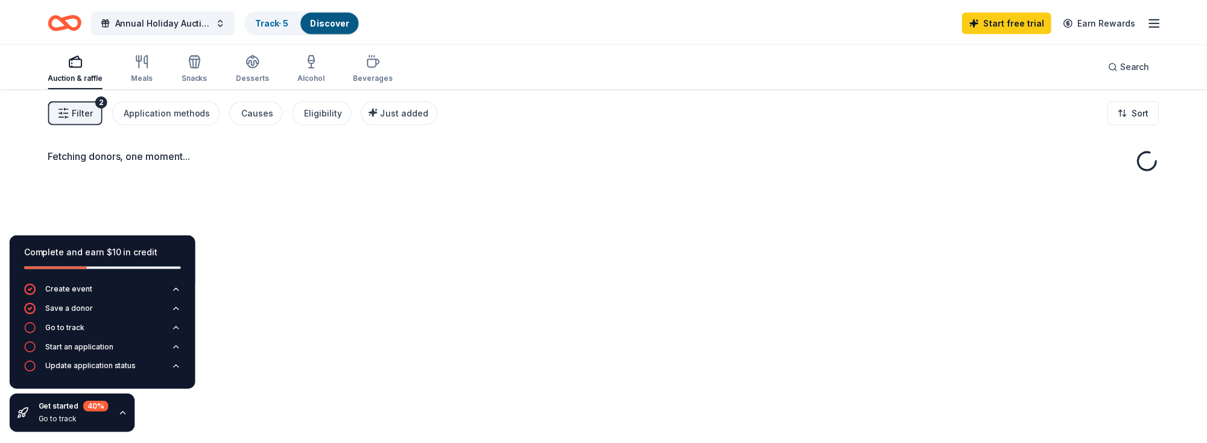
scroll to position [30, 0]
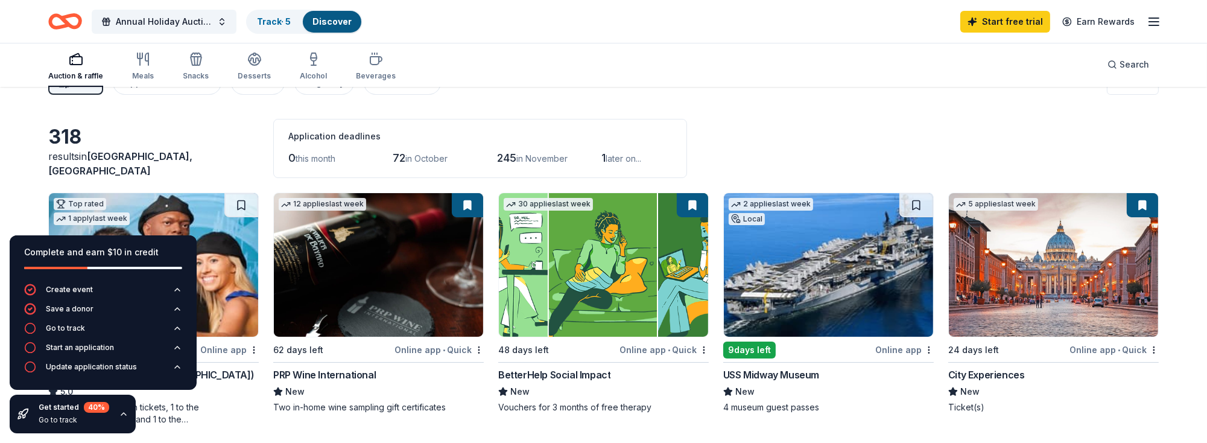
click at [448, 386] on div "New" at bounding box center [378, 391] width 211 height 14
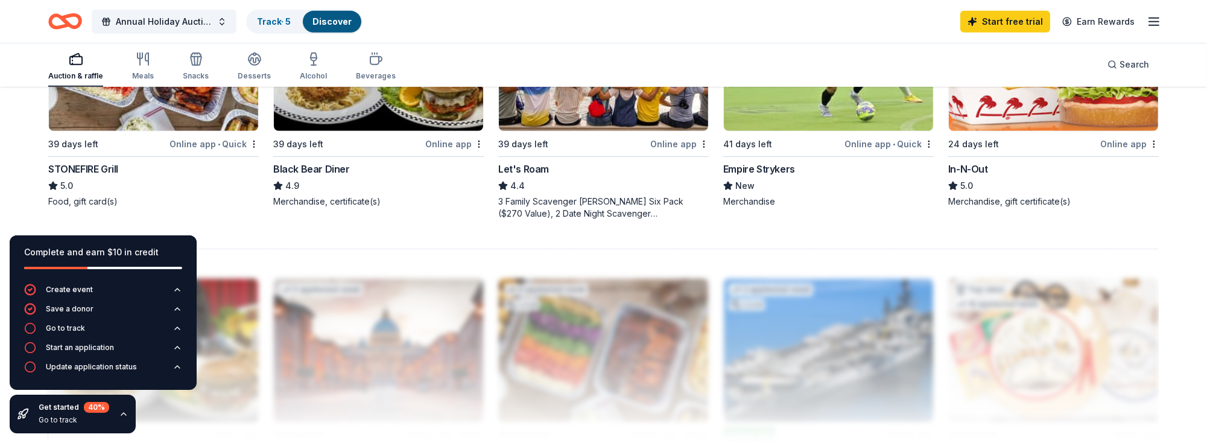
scroll to position [995, 0]
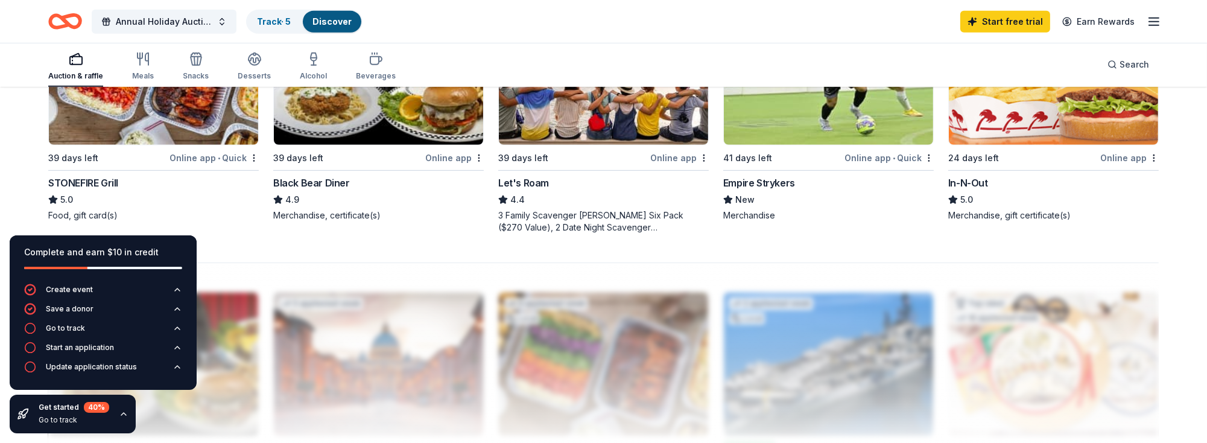
click at [196, 157] on div "Online app • Quick" at bounding box center [214, 157] width 89 height 15
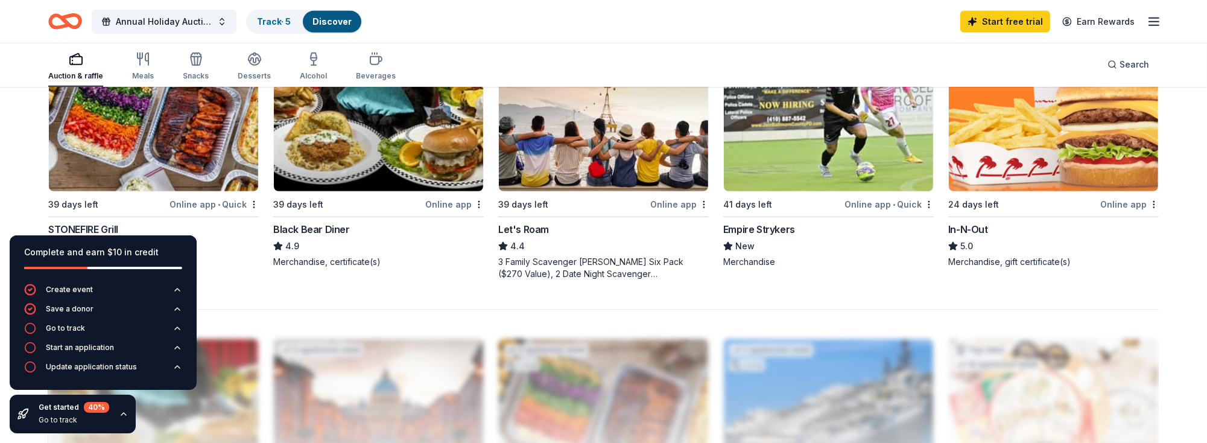
scroll to position [935, 0]
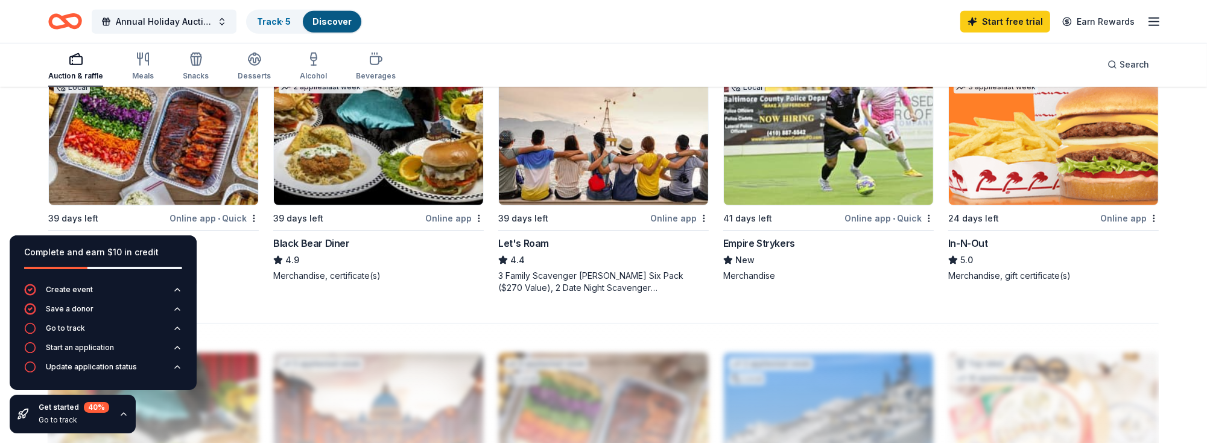
click at [332, 244] on div "Black Bear Diner" at bounding box center [311, 243] width 77 height 14
click at [535, 241] on div "Let's Roam" at bounding box center [523, 243] width 51 height 14
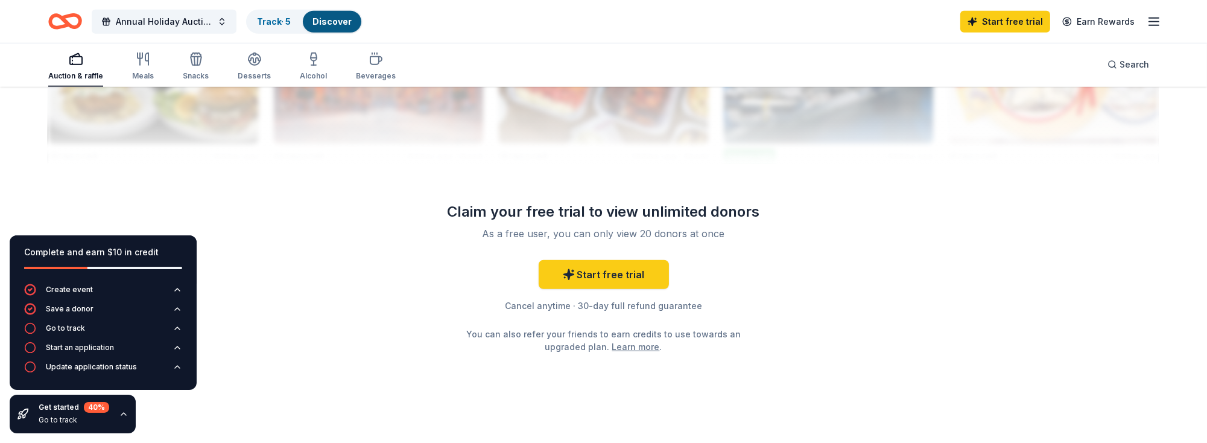
scroll to position [1296, 0]
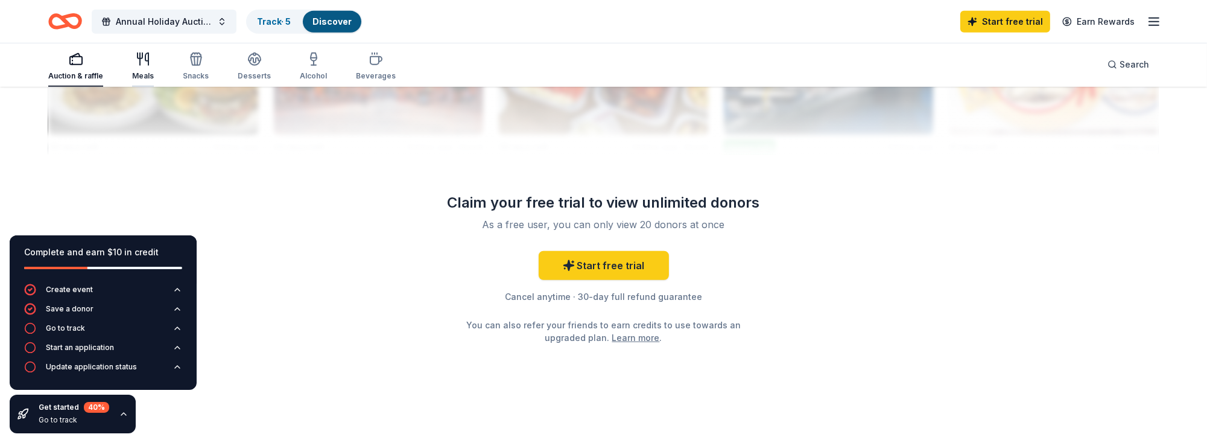
click at [147, 66] on div "Meals" at bounding box center [143, 66] width 22 height 29
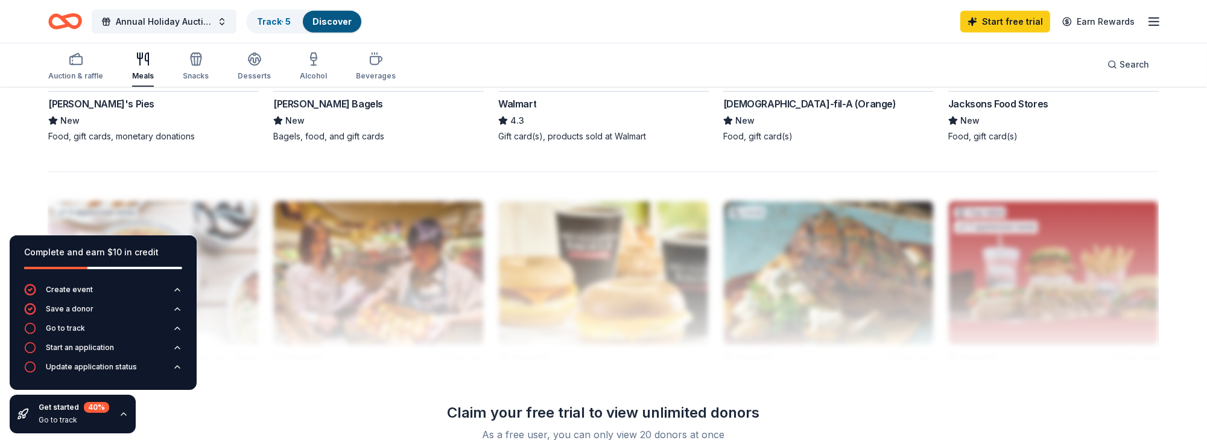
scroll to position [965, 0]
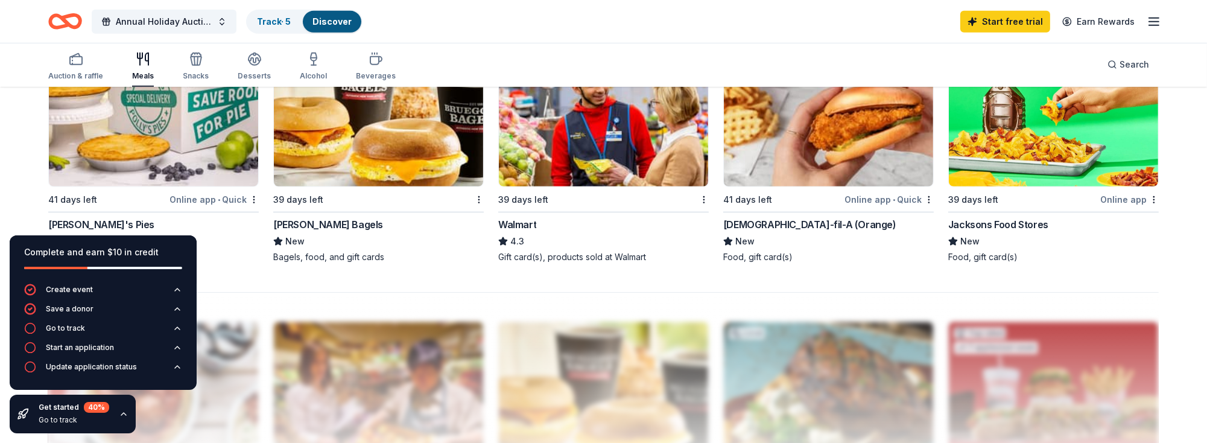
click at [197, 195] on div "Online app • Quick" at bounding box center [214, 199] width 89 height 15
click at [521, 221] on div "Walmart" at bounding box center [517, 224] width 38 height 14
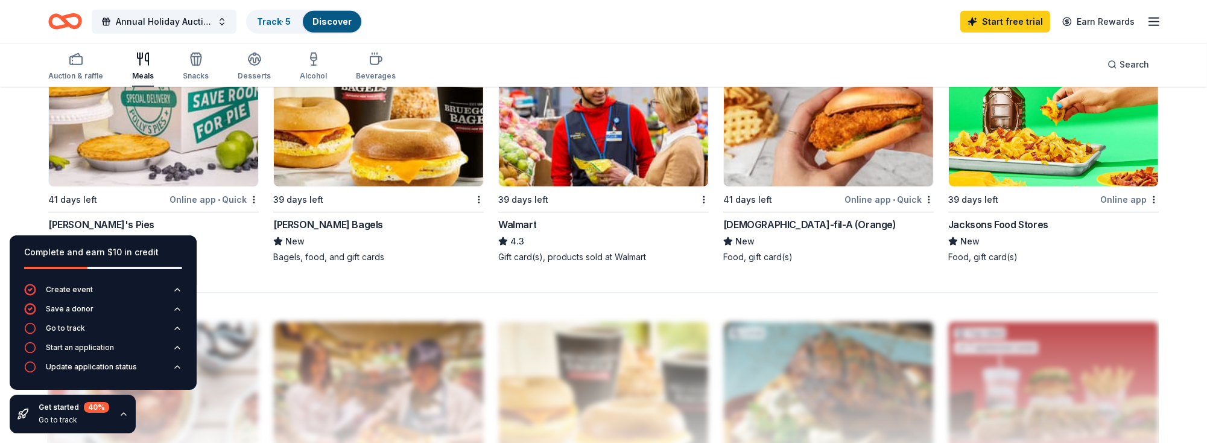
click at [507, 221] on div "Walmart" at bounding box center [517, 224] width 38 height 14
click at [522, 222] on div "Walmart" at bounding box center [517, 224] width 38 height 14
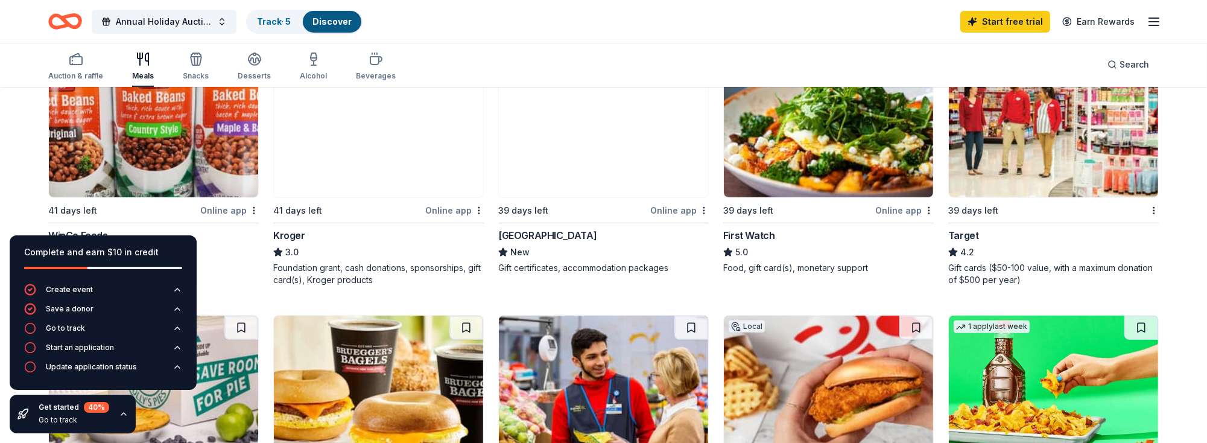
scroll to position [664, 0]
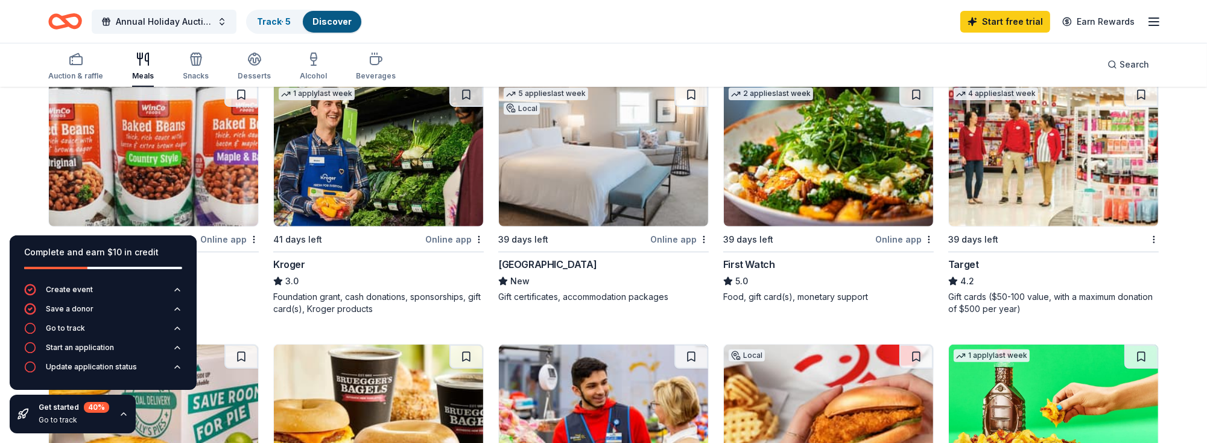
click at [680, 238] on div "Online app" at bounding box center [679, 239] width 59 height 15
click at [682, 238] on div "Online app" at bounding box center [679, 239] width 59 height 15
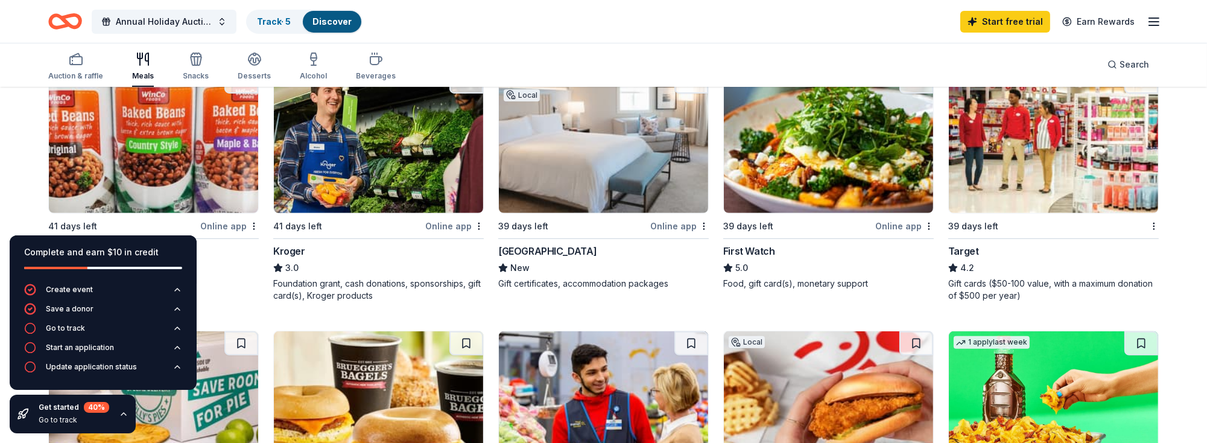
scroll to position [603, 0]
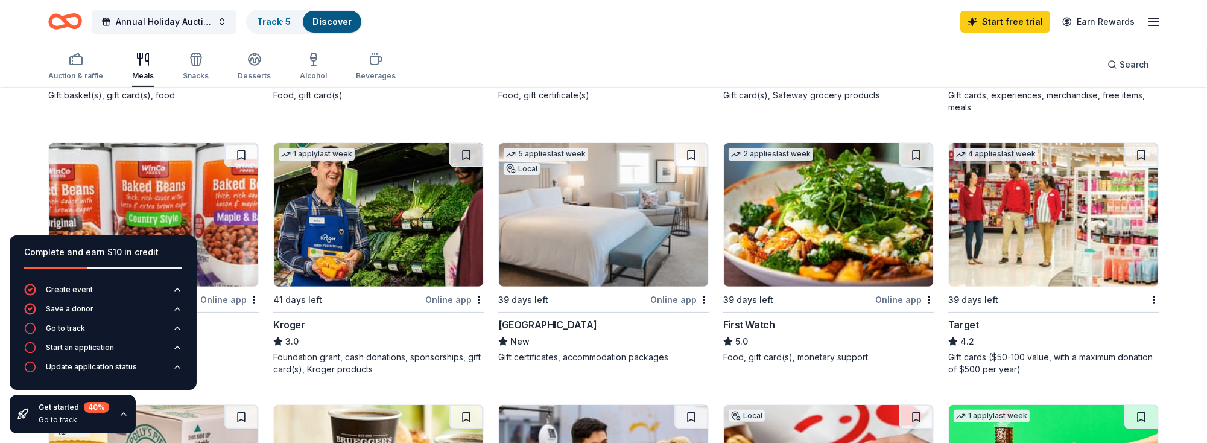
click at [674, 296] on div "Online app" at bounding box center [679, 299] width 59 height 15
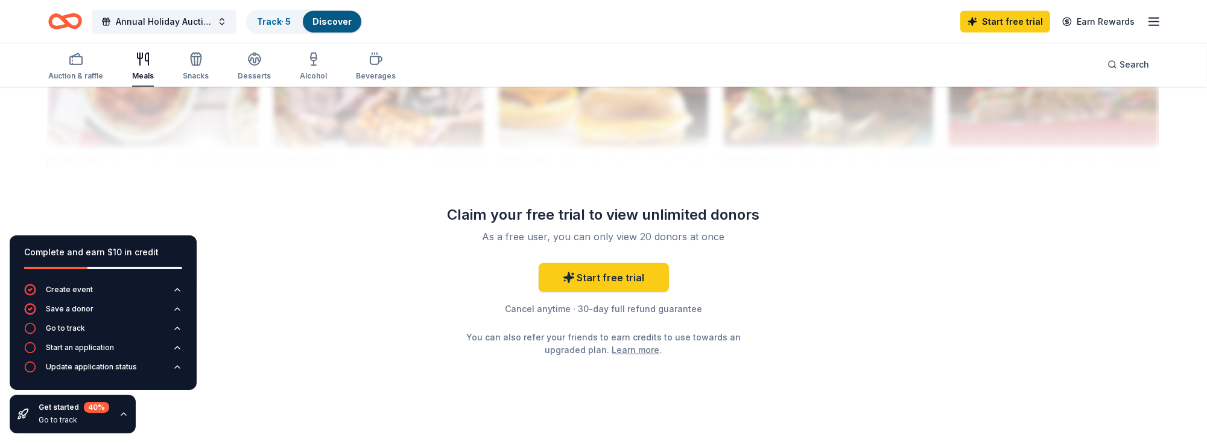
scroll to position [1296, 0]
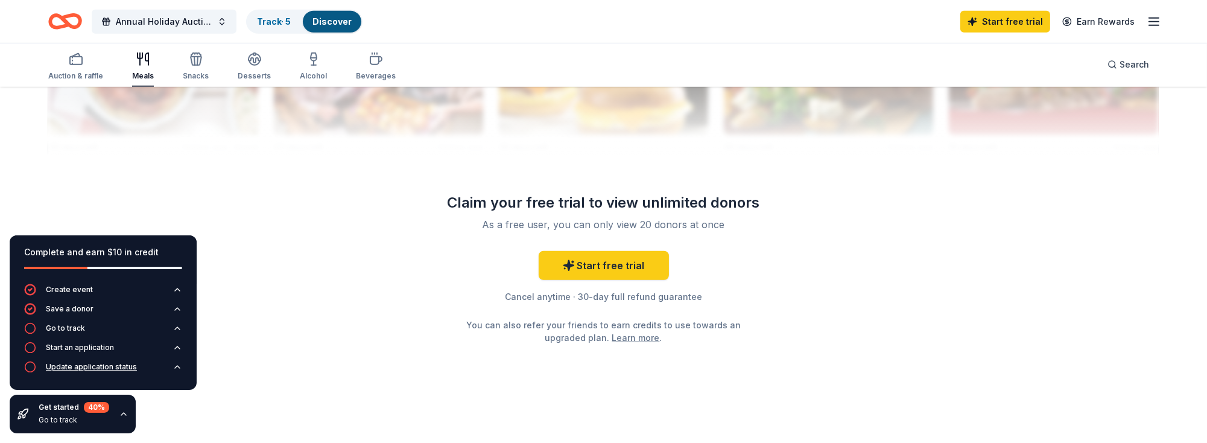
click at [100, 376] on button "Update application status" at bounding box center [103, 370] width 158 height 19
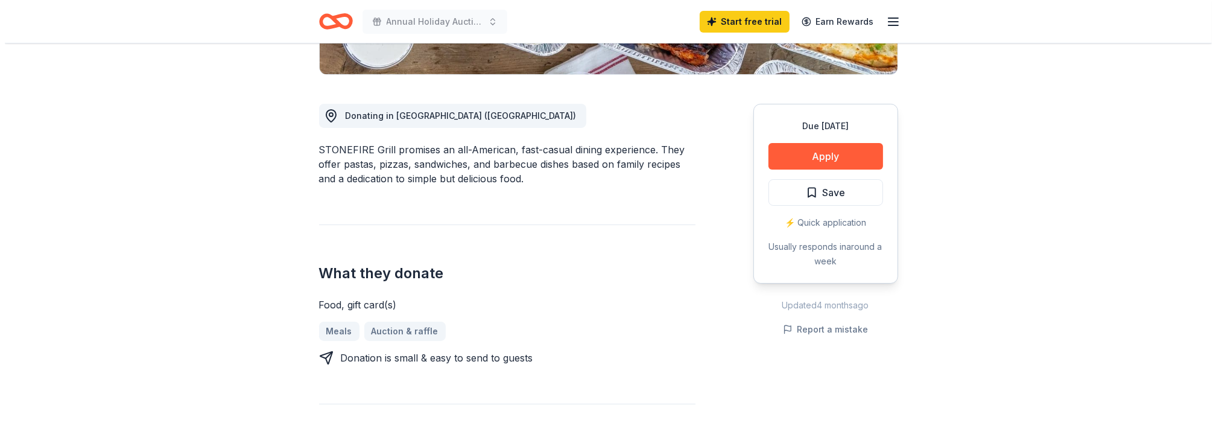
scroll to position [181, 0]
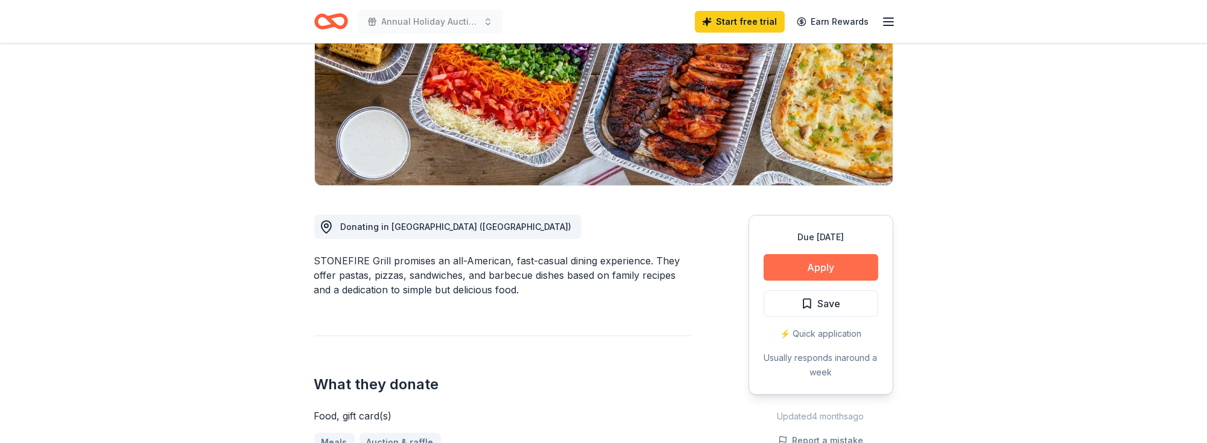
click at [825, 268] on button "Apply" at bounding box center [821, 267] width 115 height 27
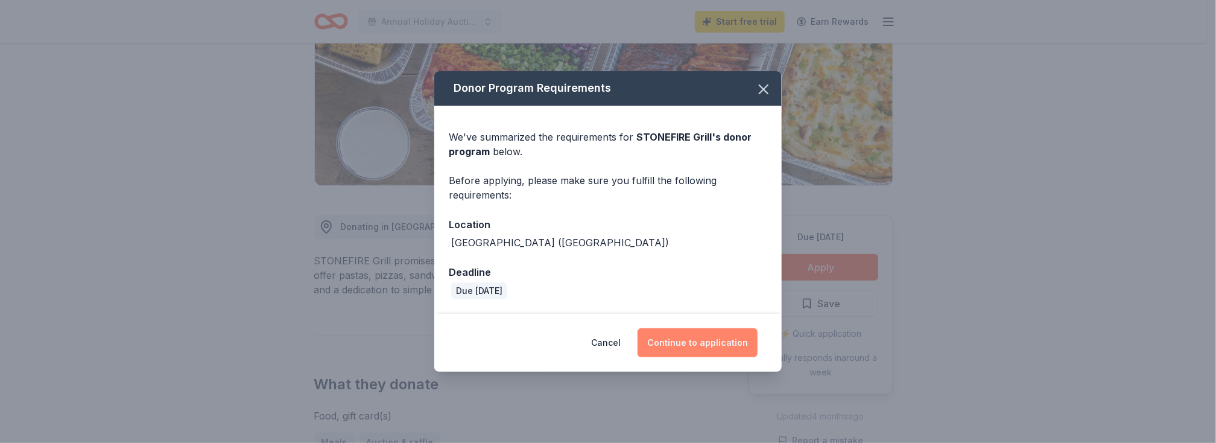
click at [690, 344] on button "Continue to application" at bounding box center [698, 342] width 120 height 29
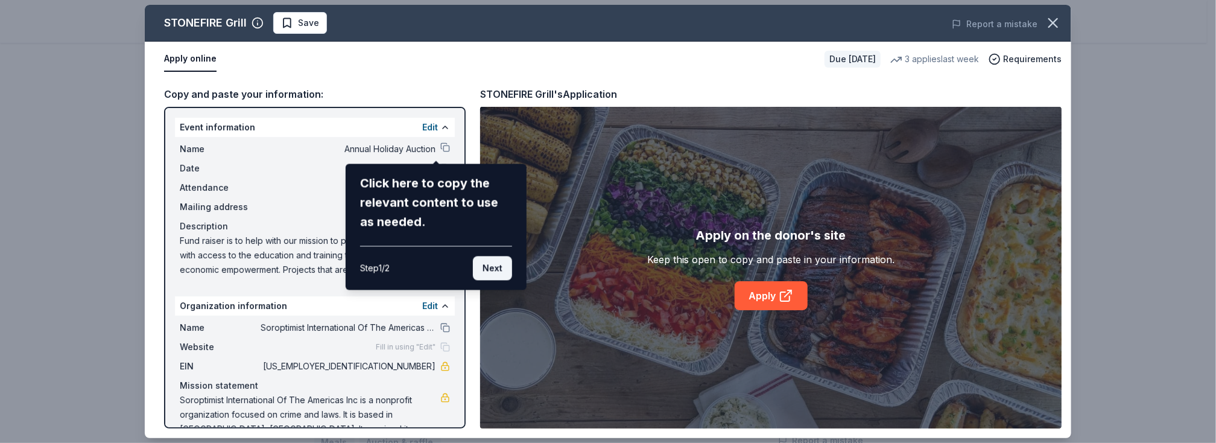
click at [497, 268] on button "Next" at bounding box center [492, 268] width 39 height 24
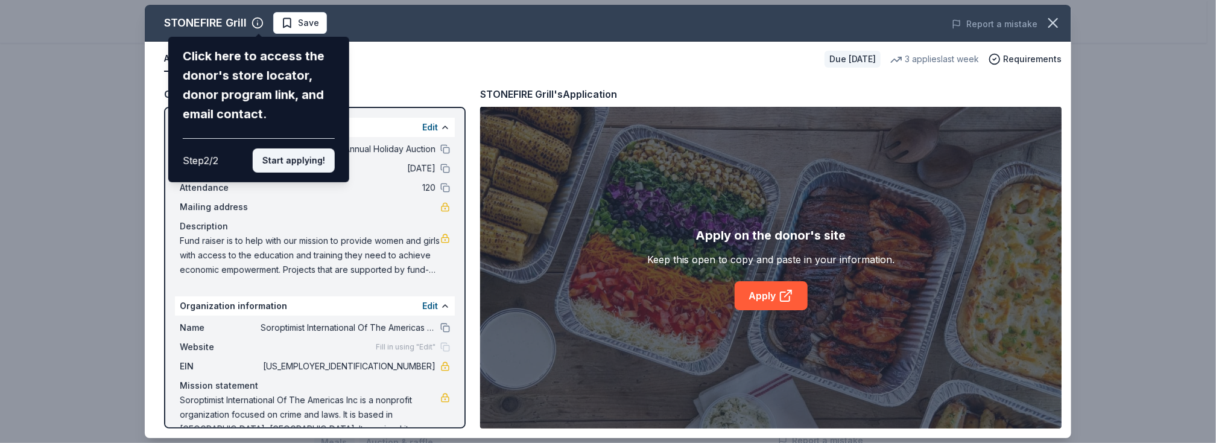
click at [314, 159] on button "Start applying!" at bounding box center [294, 160] width 82 height 24
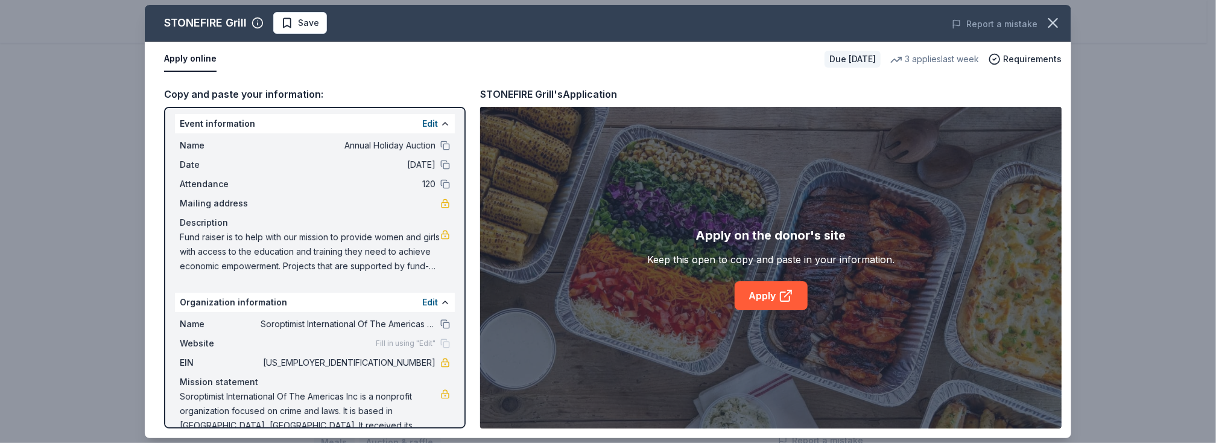
scroll to position [0, 0]
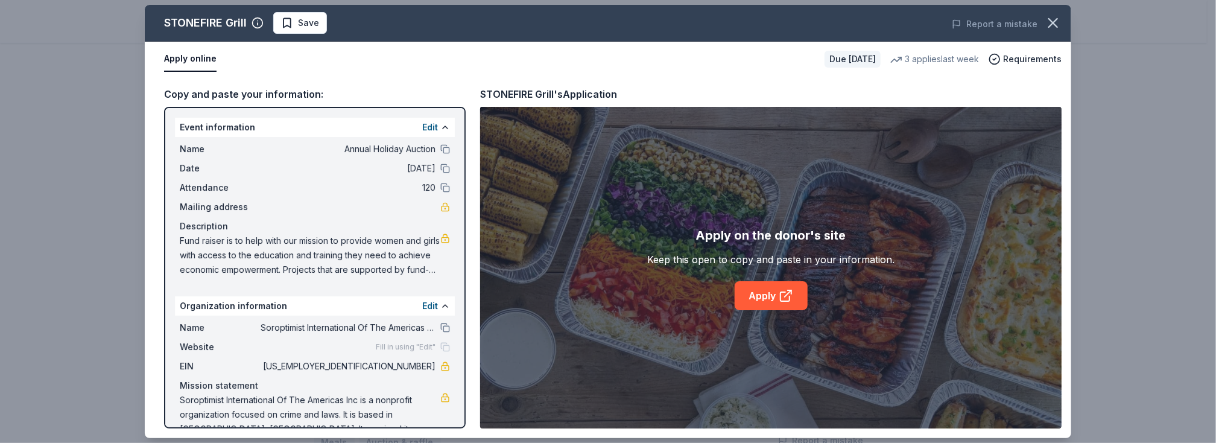
click at [431, 347] on div "Fill in using "Edit"" at bounding box center [413, 347] width 74 height 10
click at [420, 347] on span "Fill in using "Edit"" at bounding box center [406, 347] width 60 height 10
click at [422, 126] on button "Edit" at bounding box center [430, 127] width 16 height 14
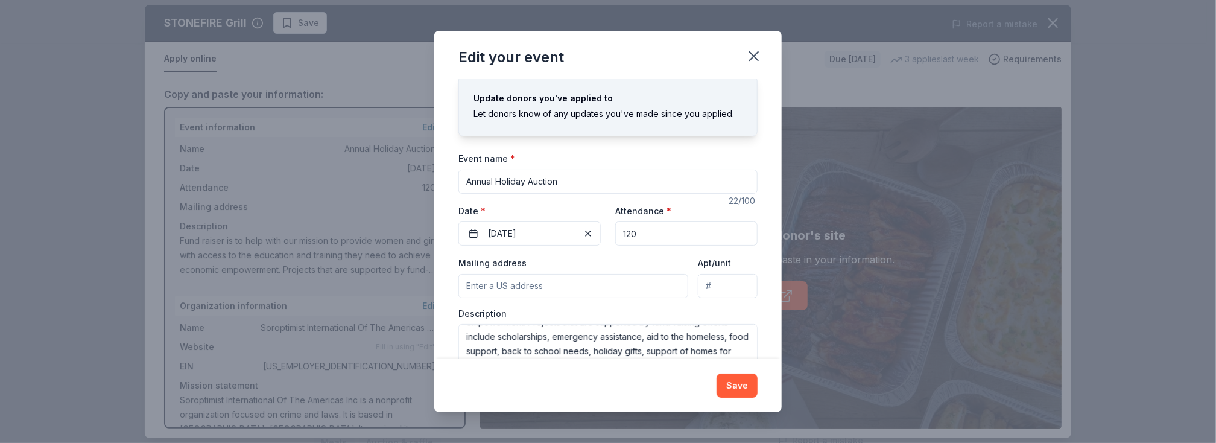
scroll to position [61, 0]
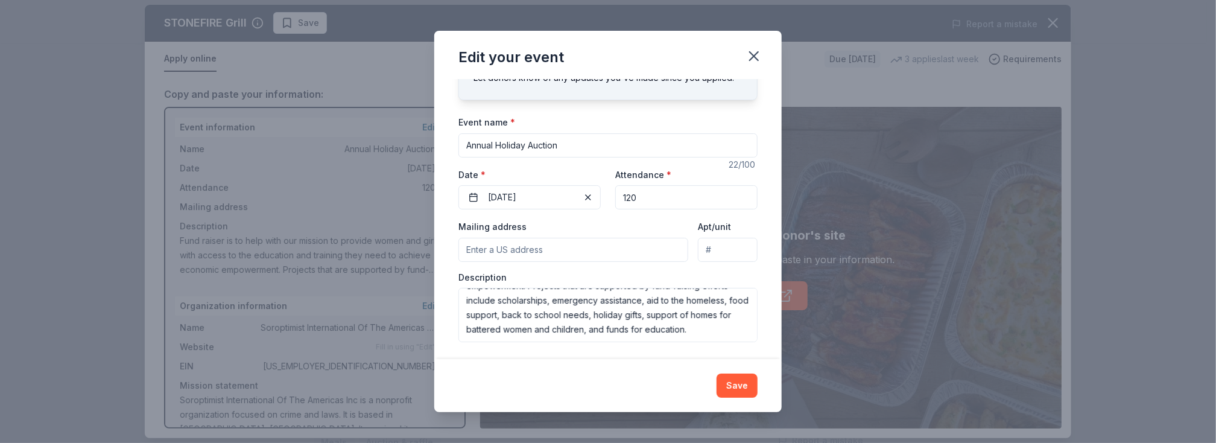
click at [468, 244] on input "Mailing address" at bounding box center [574, 250] width 230 height 24
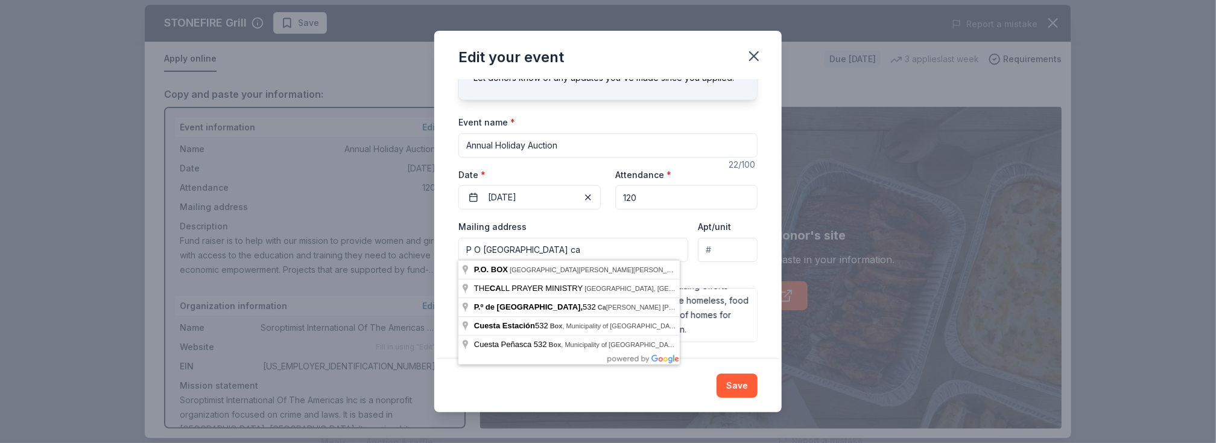
click at [518, 246] on input "P O Box 532 Westminster ca" at bounding box center [574, 250] width 230 height 24
click at [606, 248] on input "P O Box 532, Westminster ca" at bounding box center [574, 250] width 230 height 24
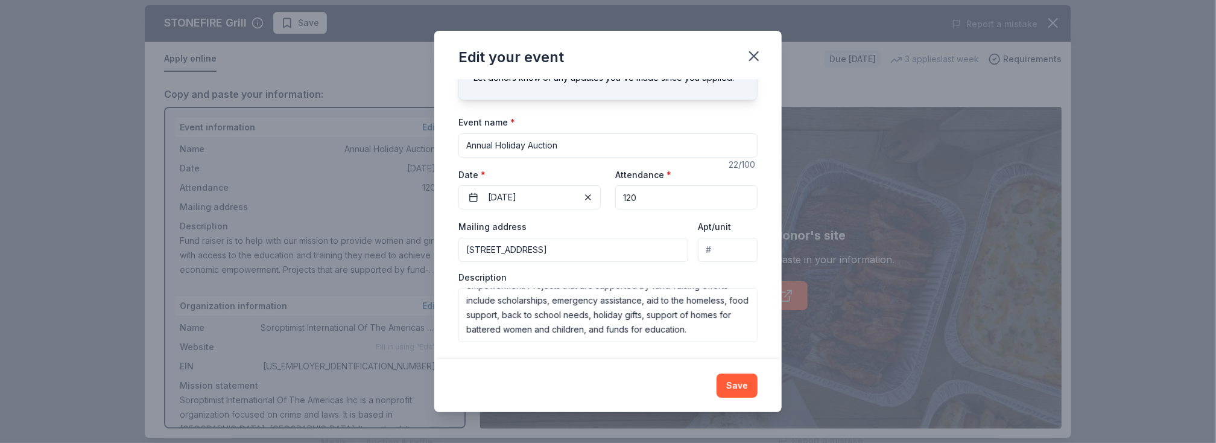
click at [576, 246] on input "P O Box 532, Westminster ca 92683" at bounding box center [574, 250] width 230 height 24
type input "P O Box 532, Westminster Ca 92683"
drag, startPoint x: 738, startPoint y: 388, endPoint x: 716, endPoint y: 388, distance: 22.3
click at [738, 388] on button "Save" at bounding box center [737, 385] width 41 height 24
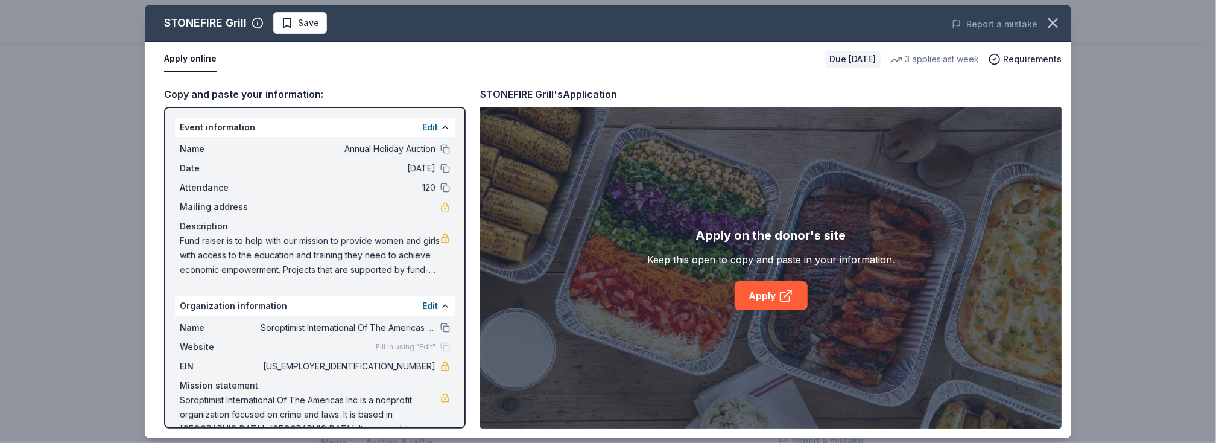
scroll to position [22, 0]
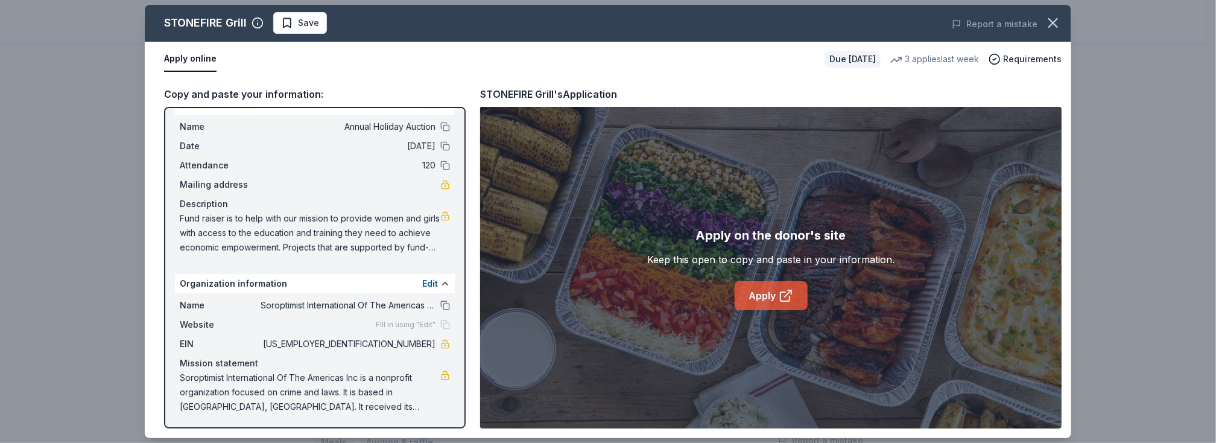
click at [776, 294] on link "Apply" at bounding box center [771, 295] width 73 height 29
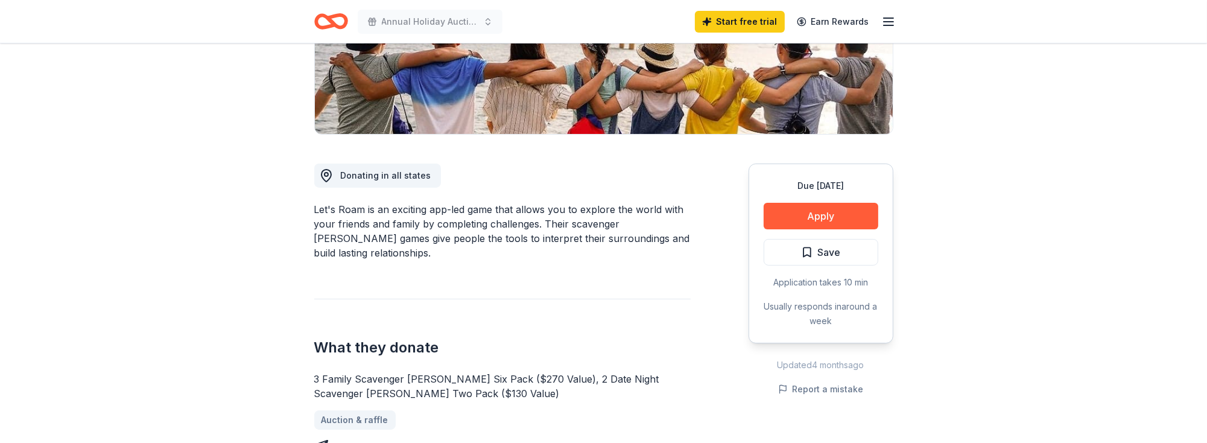
scroll to position [181, 0]
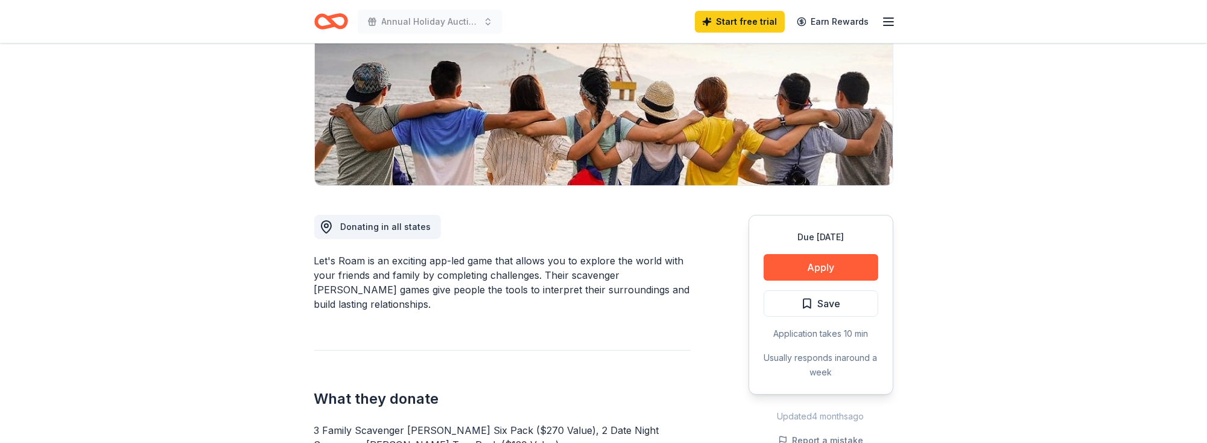
click at [402, 223] on span "Donating in all states" at bounding box center [386, 226] width 90 height 10
click at [316, 226] on div "Donating in all states" at bounding box center [377, 227] width 127 height 24
click at [323, 226] on icon at bounding box center [326, 227] width 14 height 14
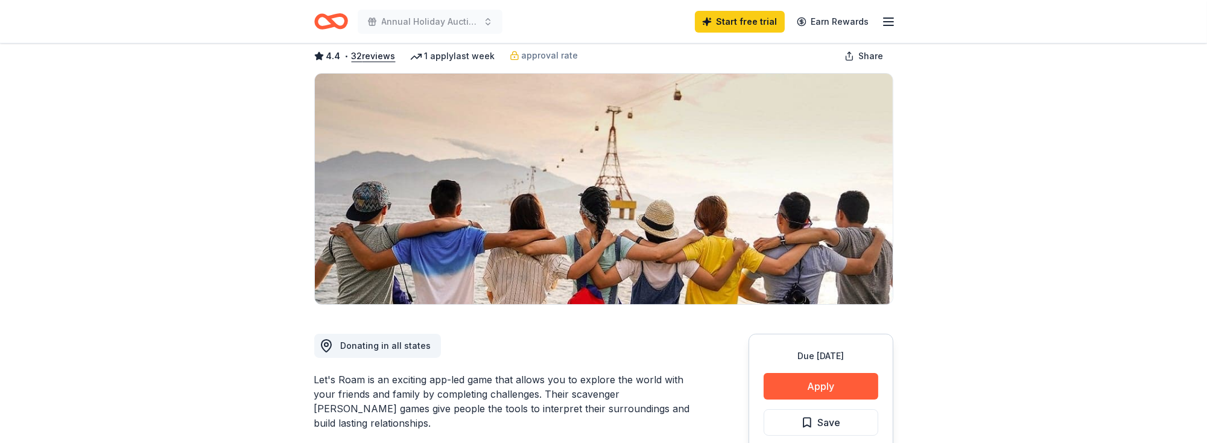
scroll to position [60, 0]
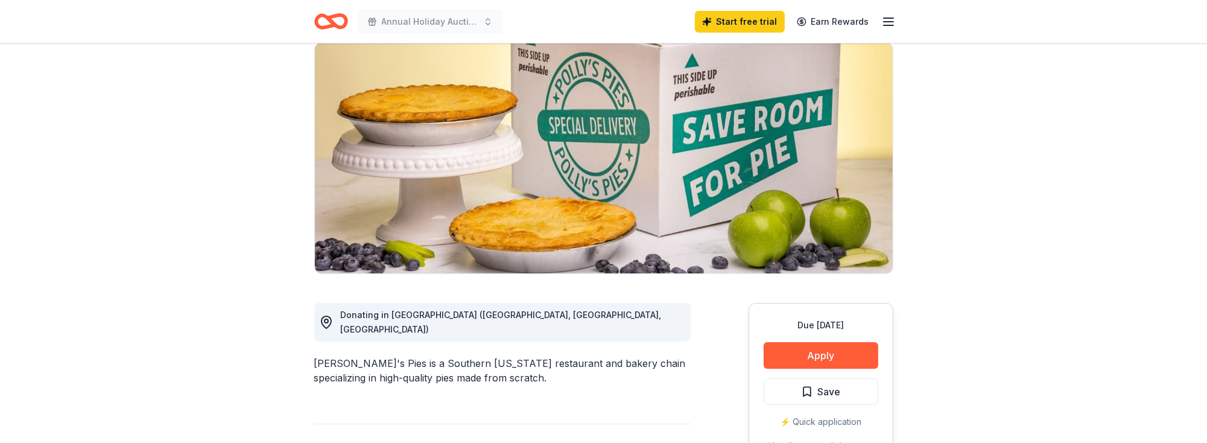
scroll to position [181, 0]
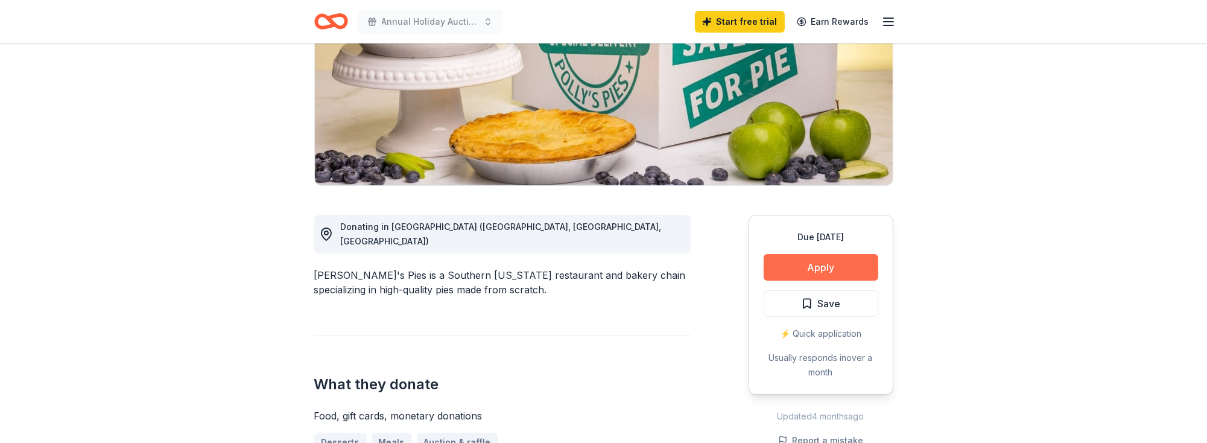
click at [801, 260] on button "Apply" at bounding box center [821, 267] width 115 height 27
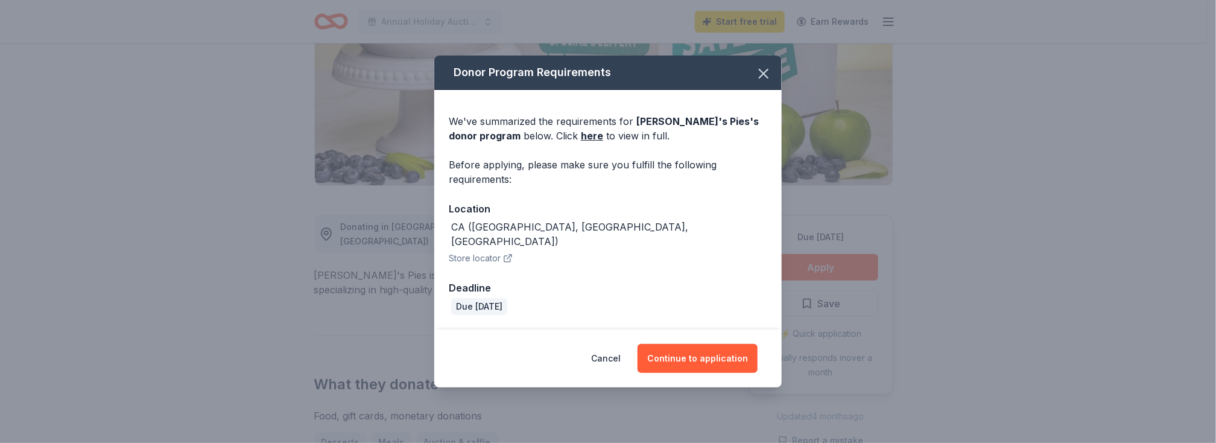
drag, startPoint x: 696, startPoint y: 358, endPoint x: 621, endPoint y: 259, distance: 124.9
click at [632, 269] on div "Donor Program Requirements We've summarized the requirements for Polly's Pies '…" at bounding box center [607, 222] width 347 height 332
click at [581, 143] on link "here" at bounding box center [592, 136] width 22 height 14
click at [707, 346] on button "Continue to application" at bounding box center [698, 358] width 120 height 29
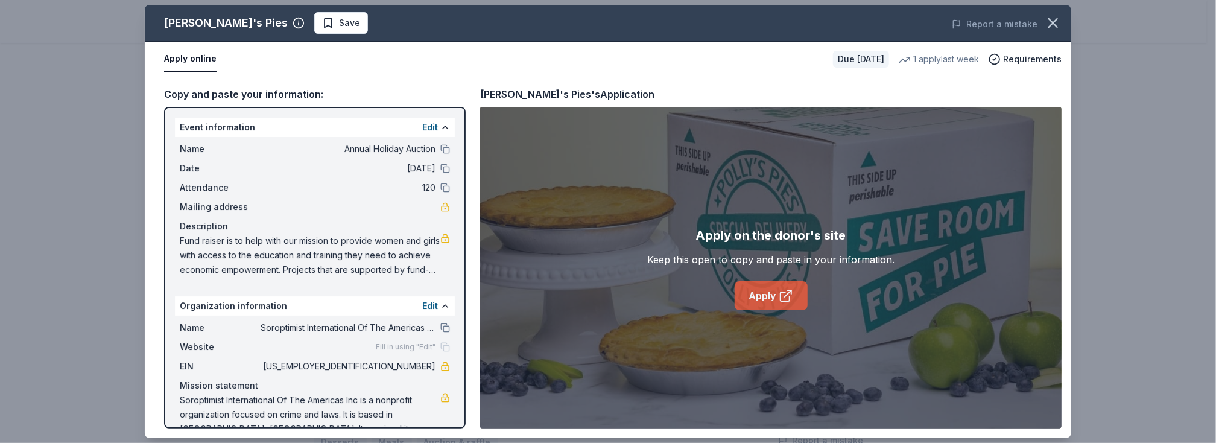
click at [775, 288] on link "Apply" at bounding box center [771, 295] width 73 height 29
click at [1053, 16] on icon "button" at bounding box center [1053, 22] width 17 height 17
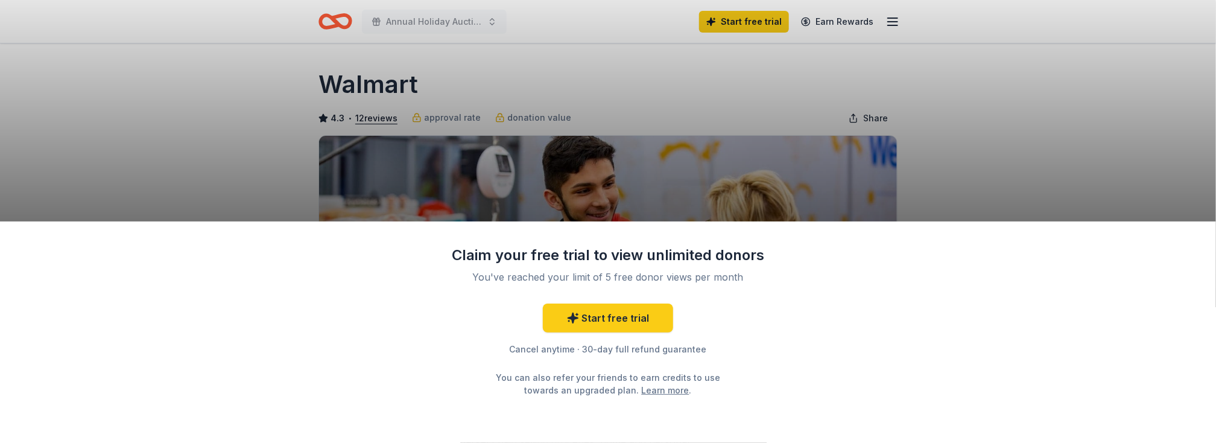
click at [688, 148] on div "Claim your free trial to view unlimited donors You've reached your limit of 5 f…" at bounding box center [608, 221] width 1216 height 443
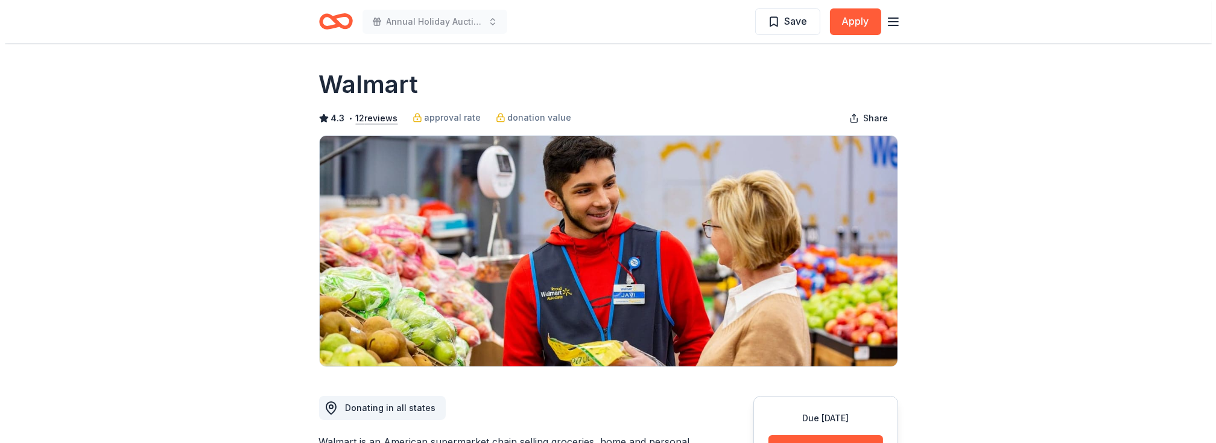
scroll to position [60, 0]
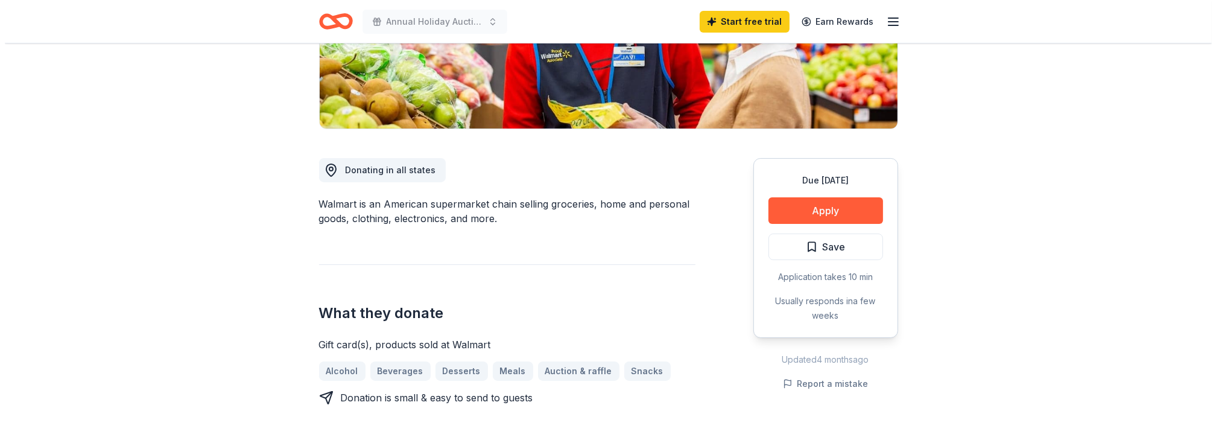
scroll to position [302, 0]
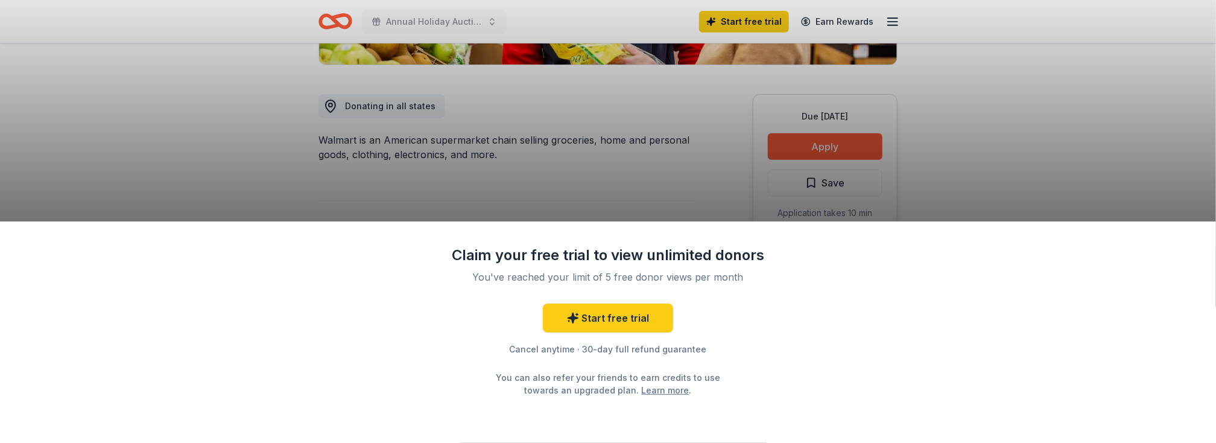
click at [798, 141] on div "Claim your free trial to view unlimited donors You've reached your limit of 5 f…" at bounding box center [608, 221] width 1216 height 443
click at [798, 142] on div "Claim your free trial to view unlimited donors You've reached your limit of 5 f…" at bounding box center [608, 221] width 1216 height 443
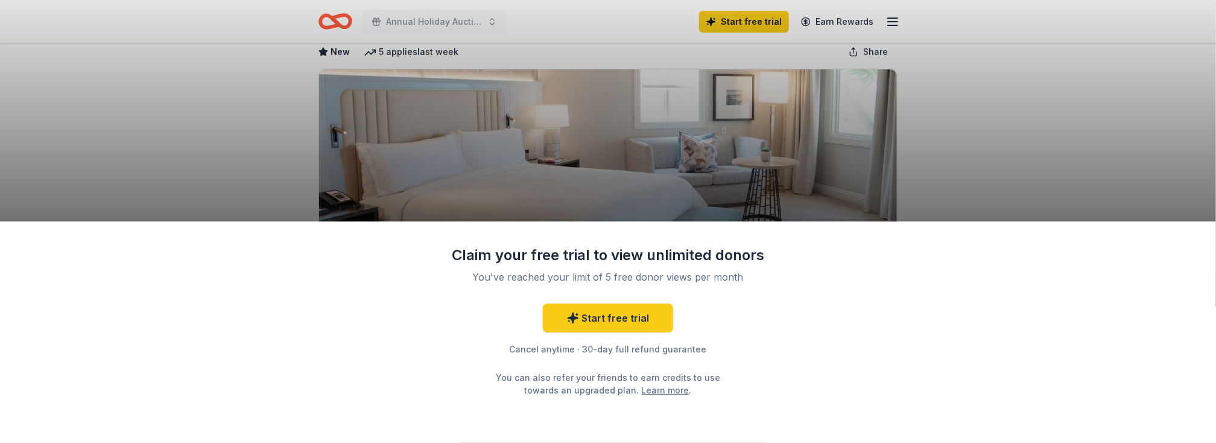
scroll to position [121, 0]
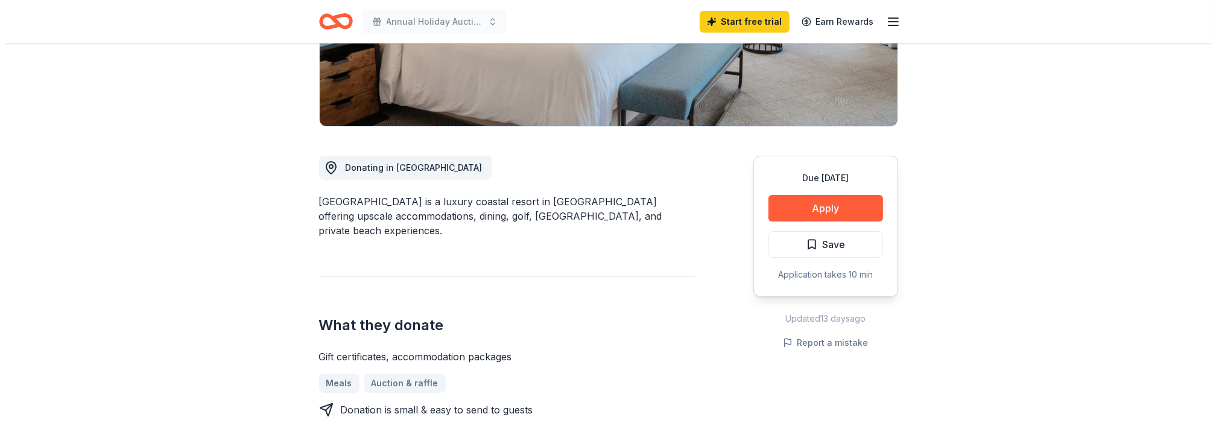
scroll to position [241, 0]
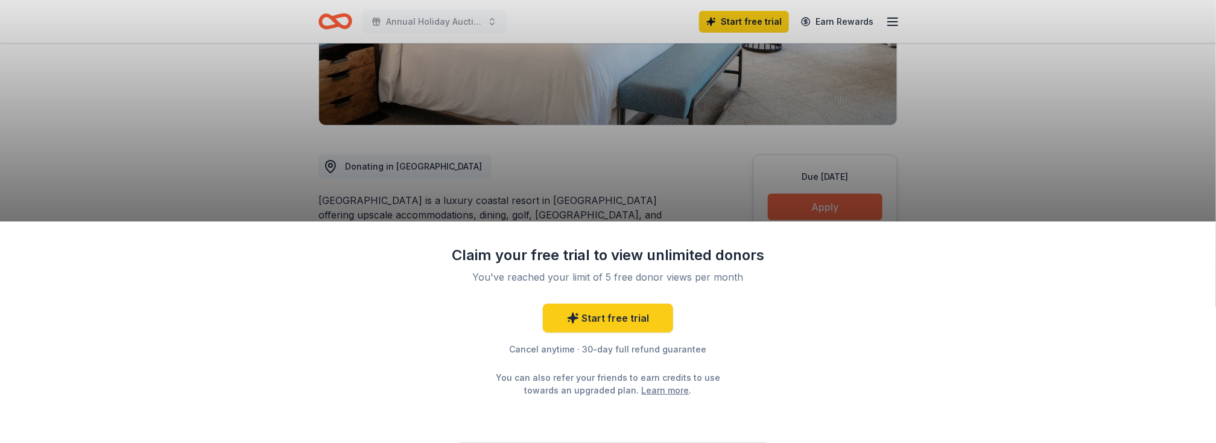
click at [859, 211] on div "Claim your free trial to view unlimited donors You've reached your limit of 5 f…" at bounding box center [608, 221] width 1216 height 443
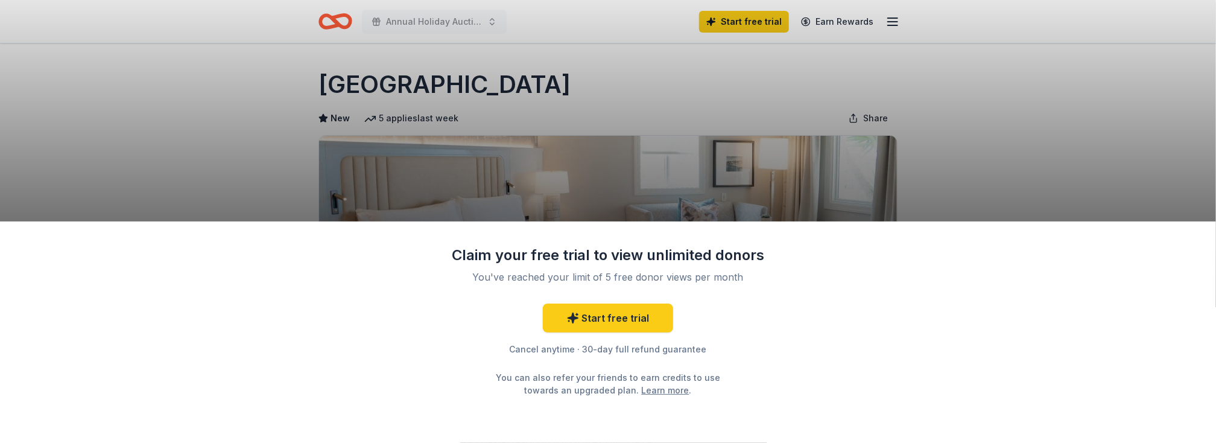
click at [855, 441] on div "Claim your free trial to view unlimited donors You've reached your limit of 5 f…" at bounding box center [608, 331] width 1216 height 221
click at [647, 326] on link "Start free trial" at bounding box center [608, 317] width 130 height 29
click at [600, 313] on link "Start free trial" at bounding box center [608, 317] width 130 height 29
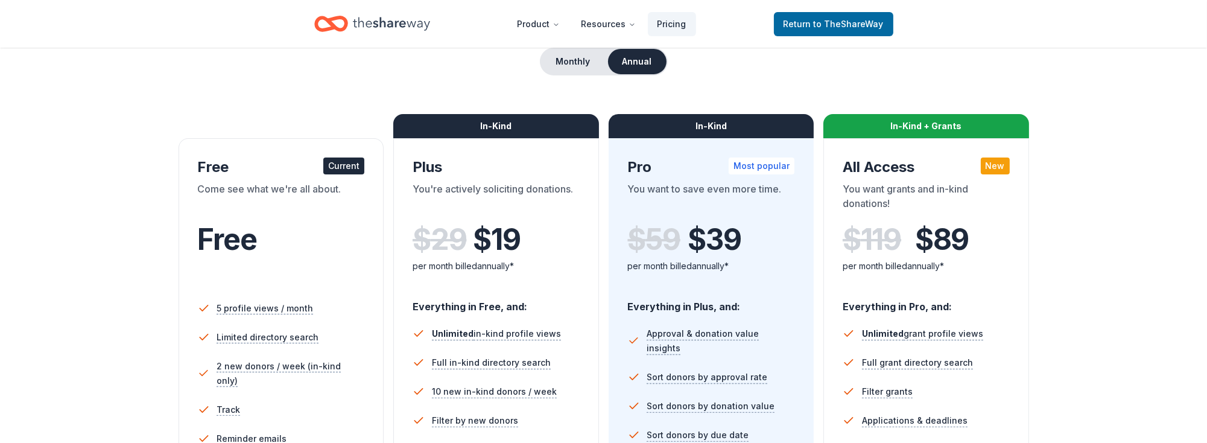
scroll to position [181, 0]
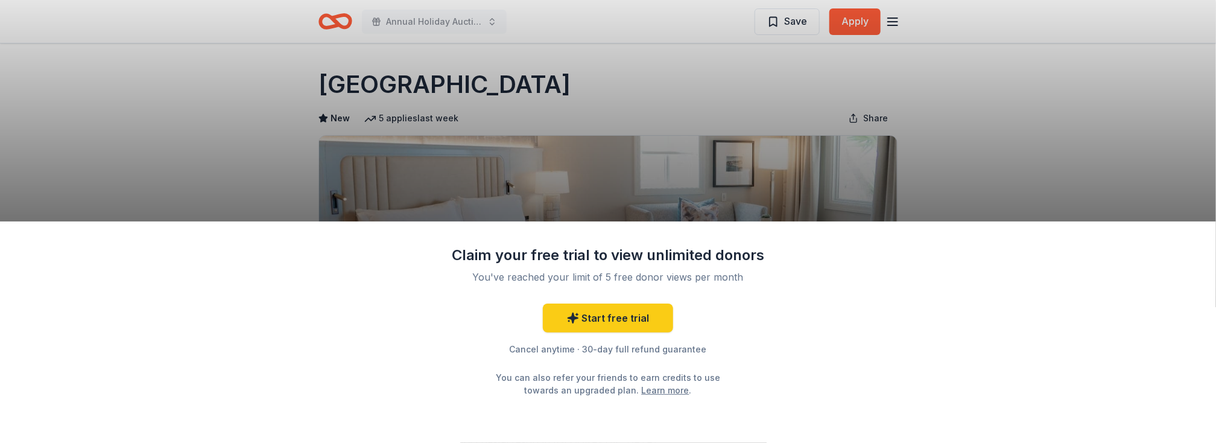
drag, startPoint x: 333, startPoint y: 84, endPoint x: 516, endPoint y: 101, distance: 183.6
click at [516, 101] on div "Claim your free trial to view unlimited donors You've reached your limit of 5 f…" at bounding box center [608, 221] width 1216 height 443
